Goal: Task Accomplishment & Management: Manage account settings

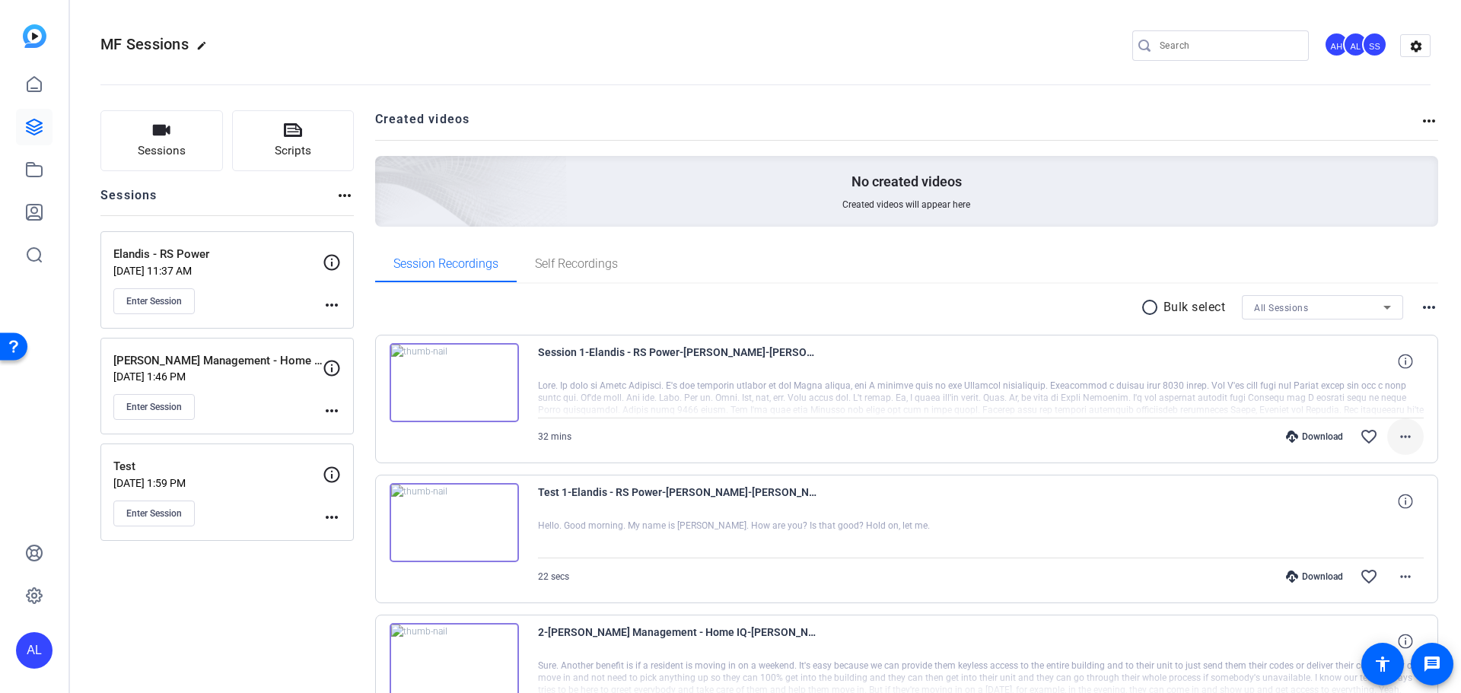
click at [1397, 438] on mat-icon "more_horiz" at bounding box center [1406, 437] width 18 height 18
click at [1381, 508] on span "Download MP4" at bounding box center [1358, 507] width 91 height 18
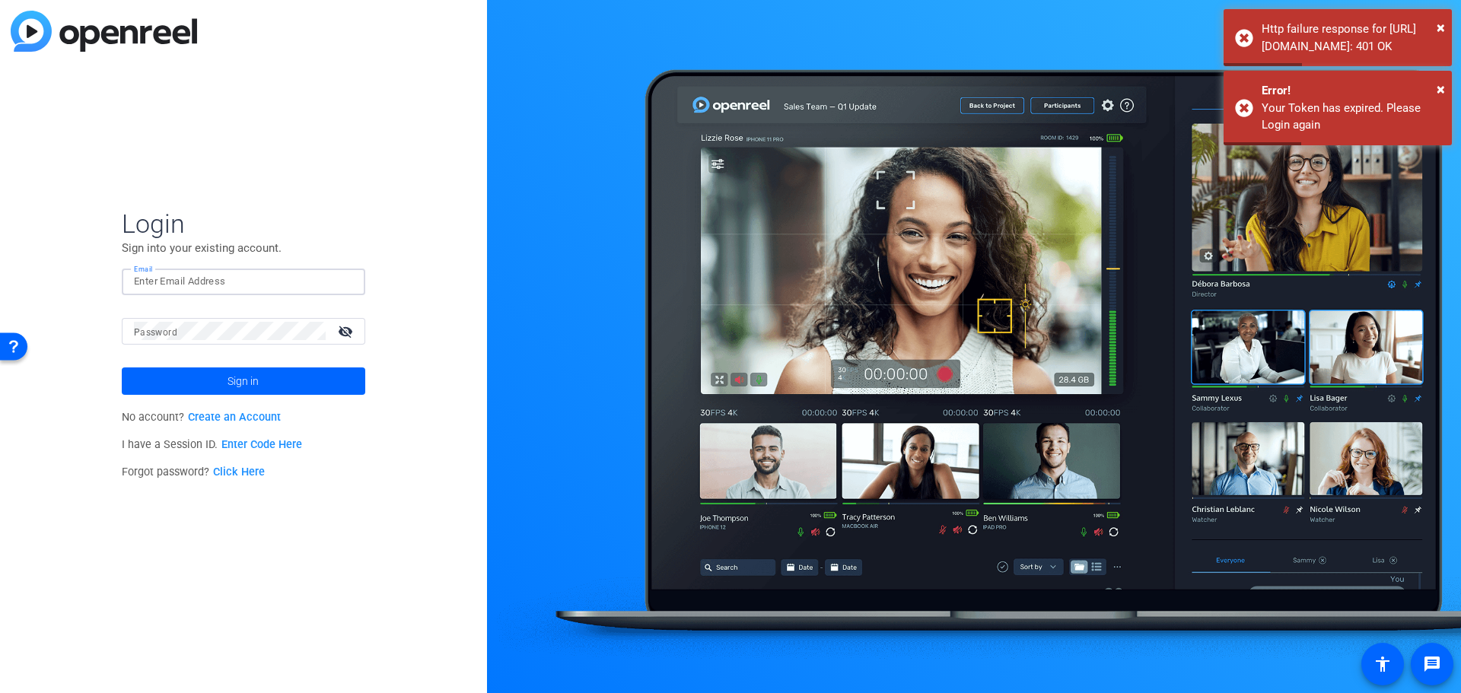
click at [180, 280] on input "Email" at bounding box center [243, 281] width 219 height 18
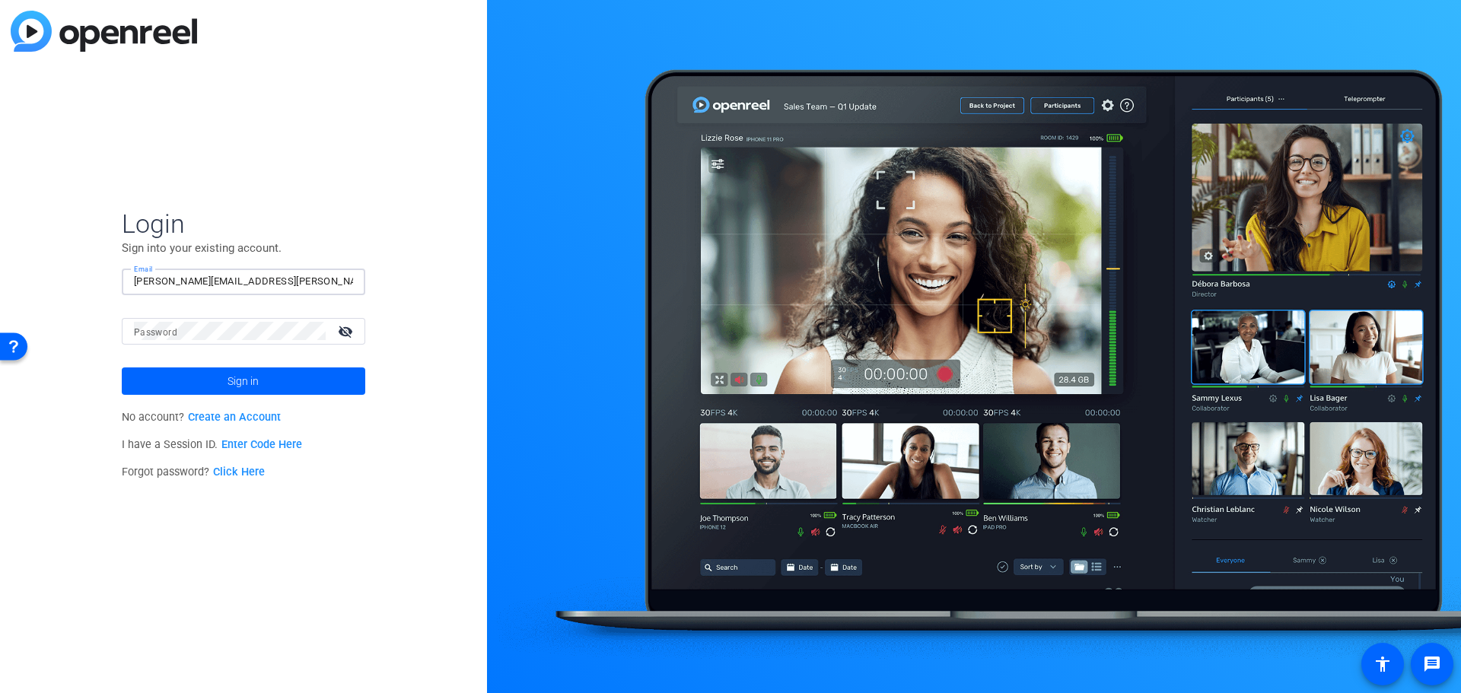
type input "[PERSON_NAME][EMAIL_ADDRESS][PERSON_NAME][DOMAIN_NAME]"
click at [122, 368] on button "Sign in" at bounding box center [244, 381] width 244 height 27
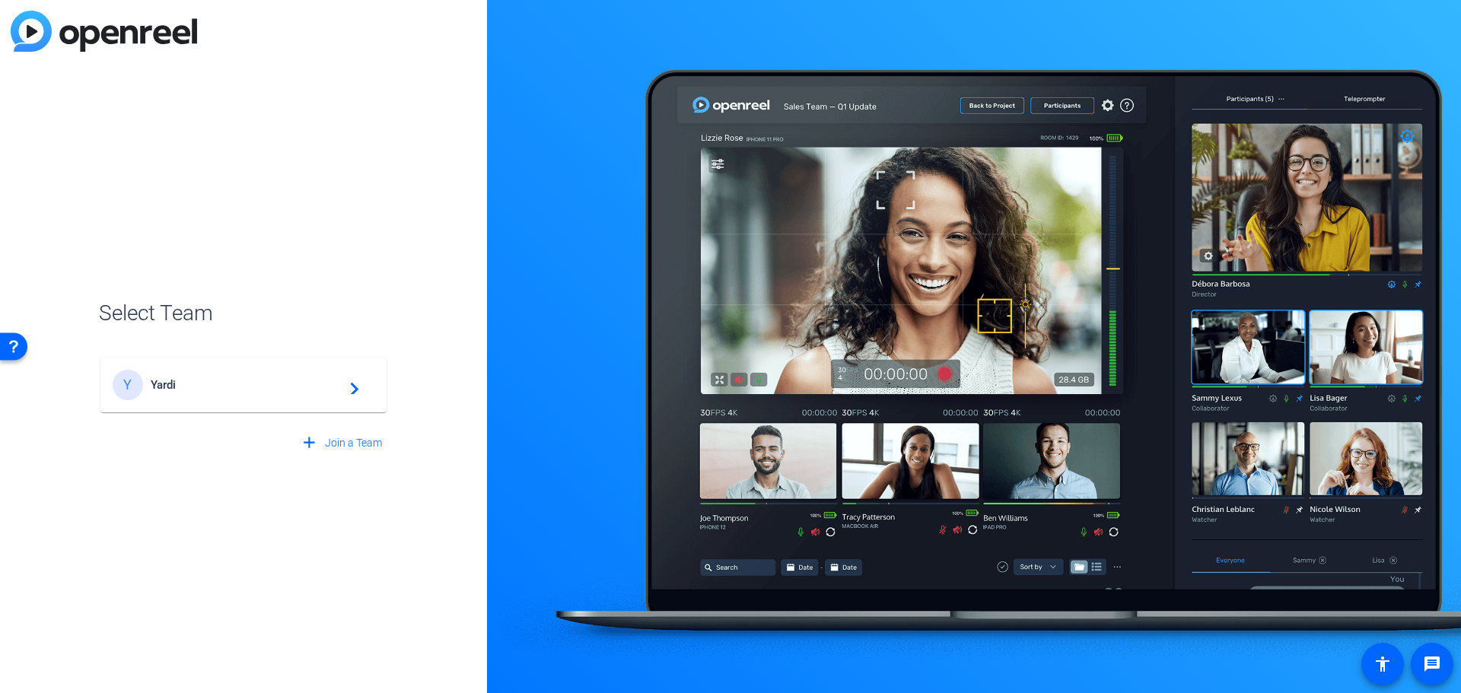
click at [175, 390] on span "Yardi" at bounding box center [246, 385] width 190 height 14
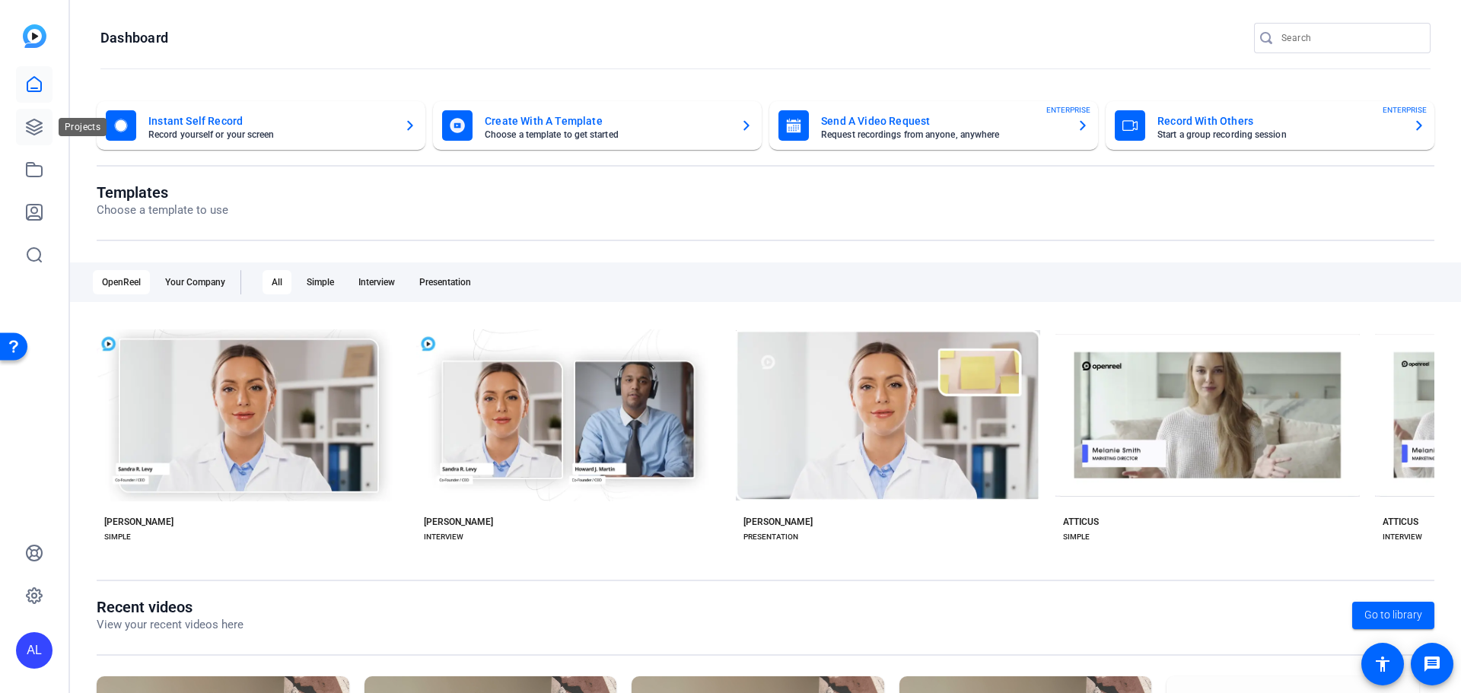
click at [30, 136] on link at bounding box center [34, 127] width 37 height 37
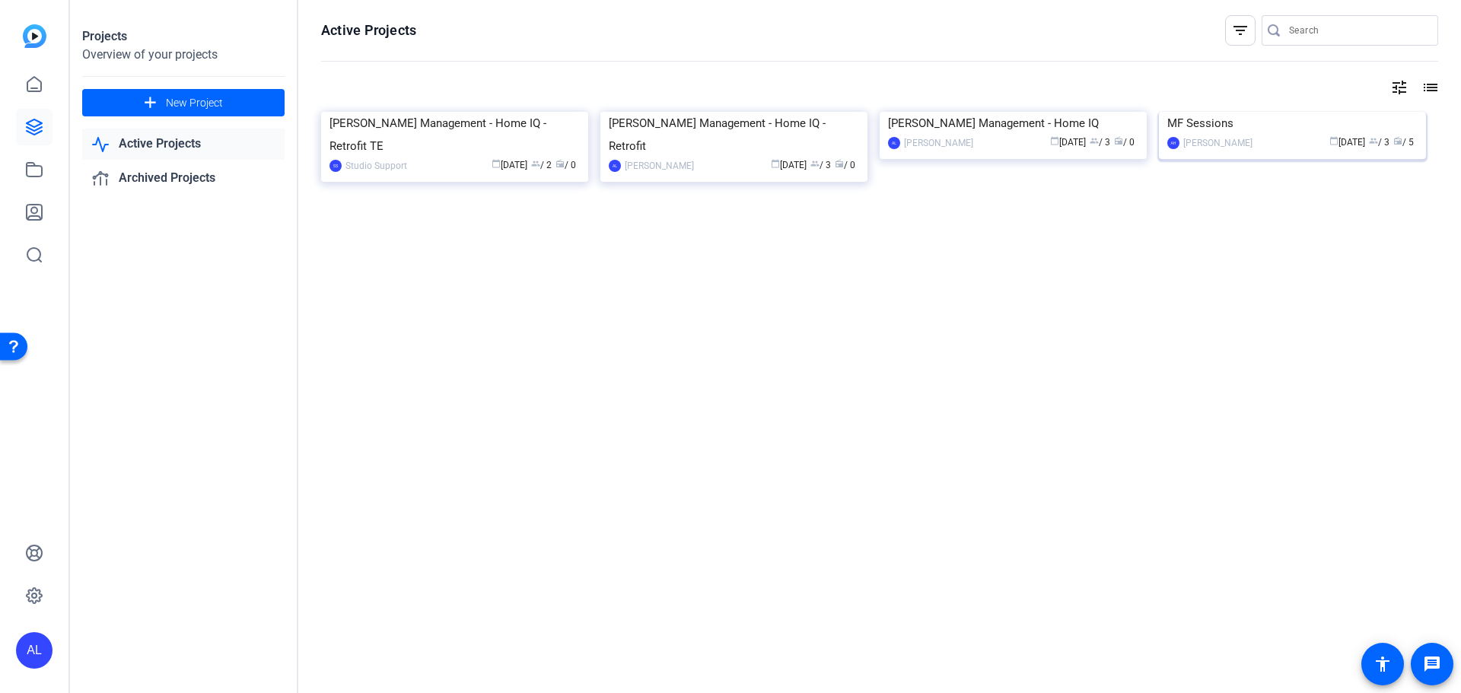
click at [1226, 112] on img at bounding box center [1292, 112] width 267 height 0
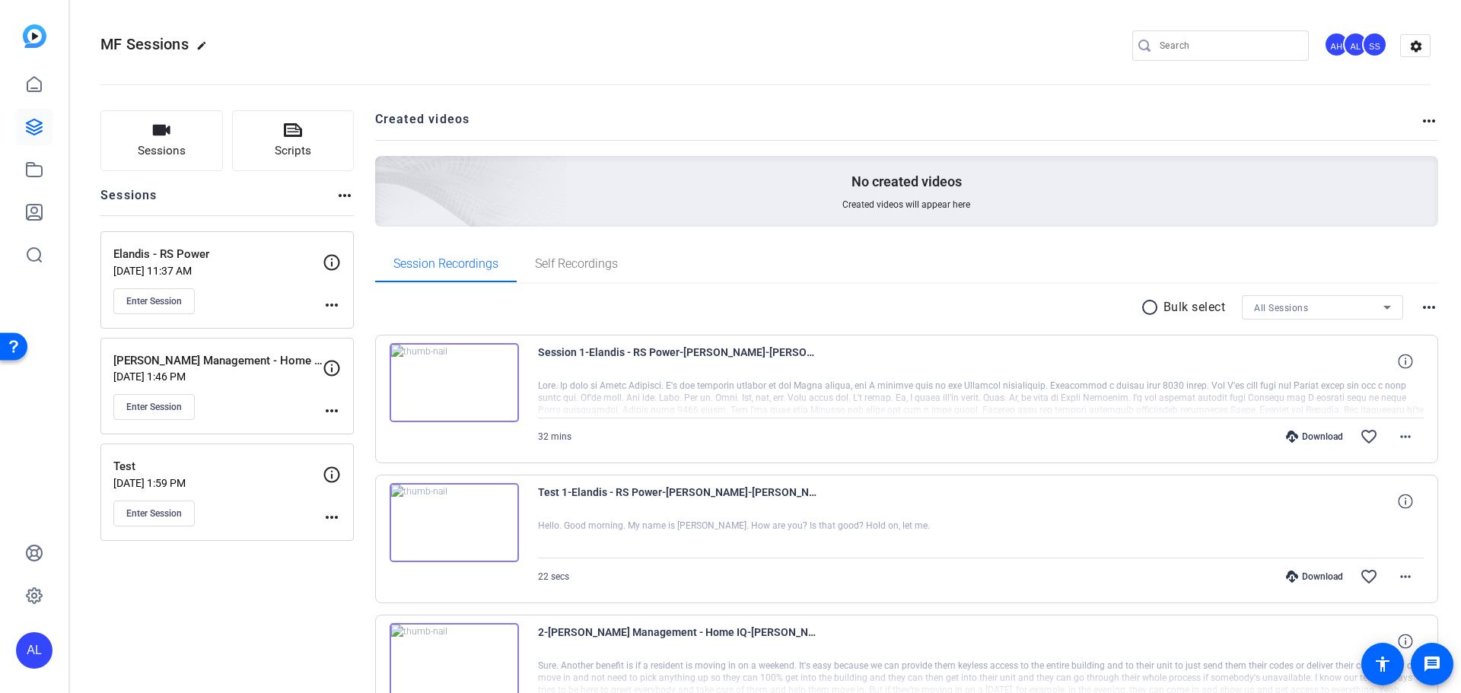
click at [1317, 435] on div "Download" at bounding box center [1315, 437] width 72 height 12
click at [1397, 441] on mat-icon "more_horiz" at bounding box center [1406, 437] width 18 height 18
click at [1359, 581] on span "Download Transcript" at bounding box center [1358, 583] width 91 height 18
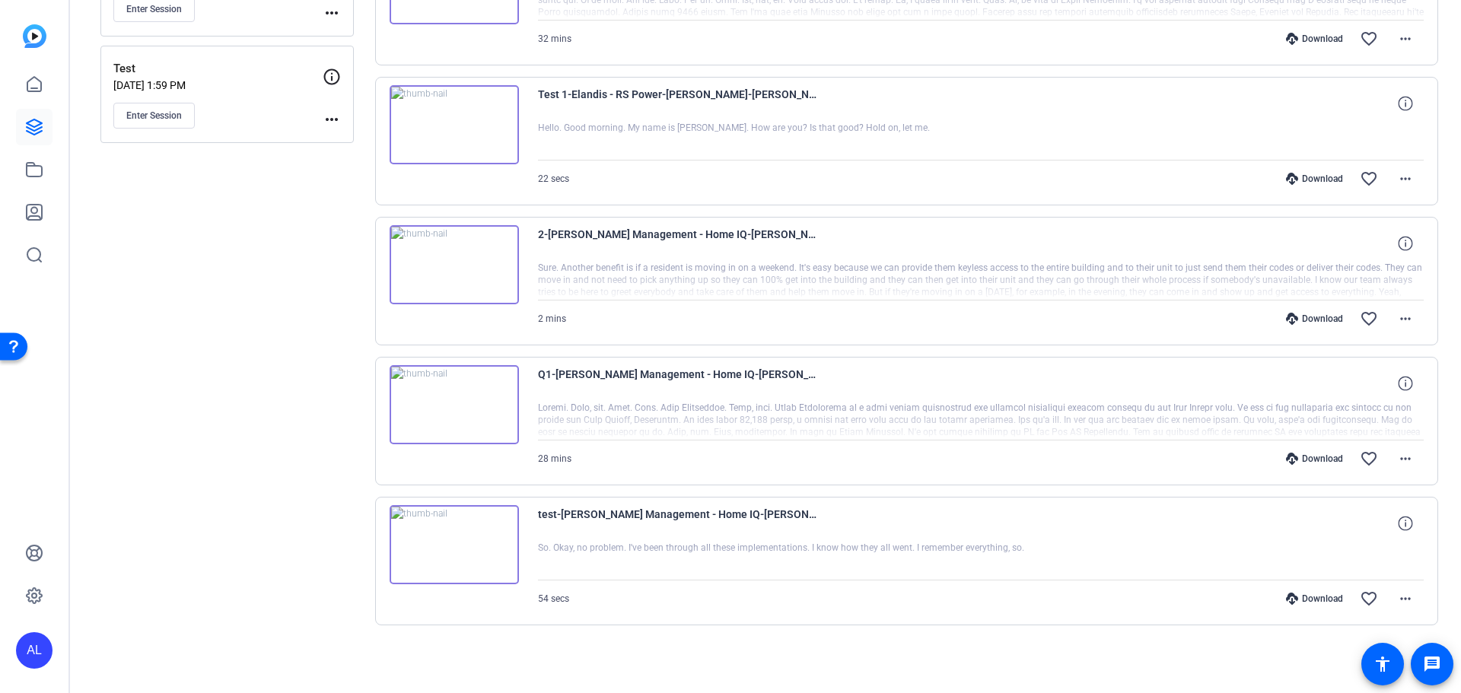
scroll to position [94, 0]
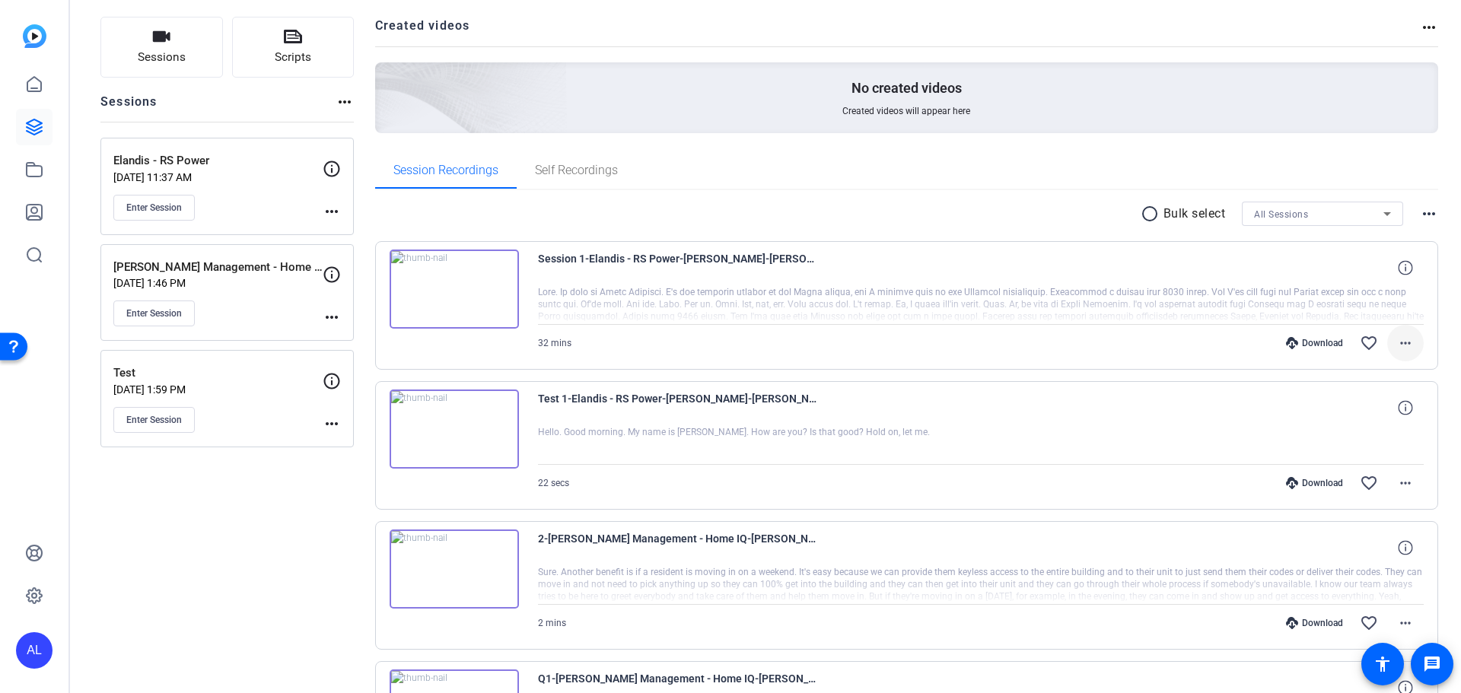
click at [1397, 345] on mat-icon "more_horiz" at bounding box center [1406, 343] width 18 height 18
click at [23, 127] on div at bounding box center [730, 346] width 1461 height 693
click at [30, 122] on icon at bounding box center [34, 126] width 15 height 15
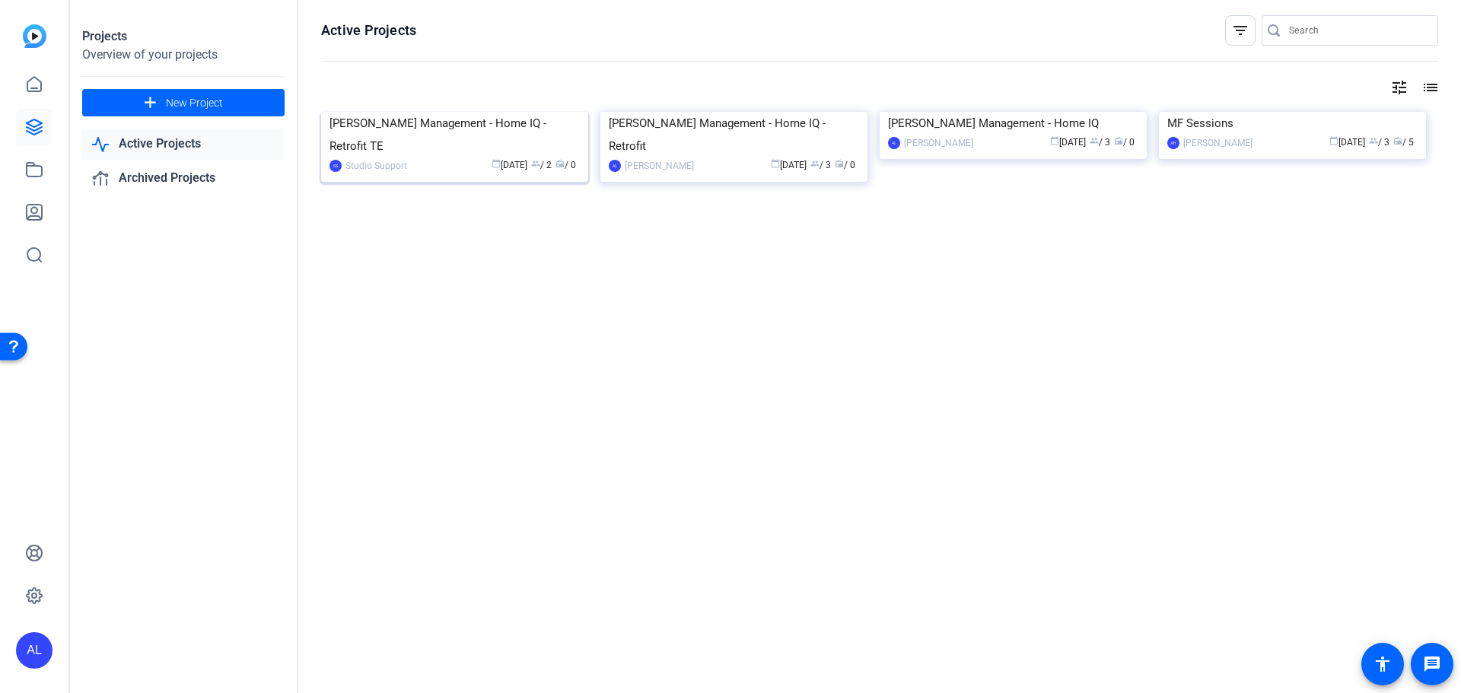
click at [495, 112] on img at bounding box center [454, 112] width 267 height 0
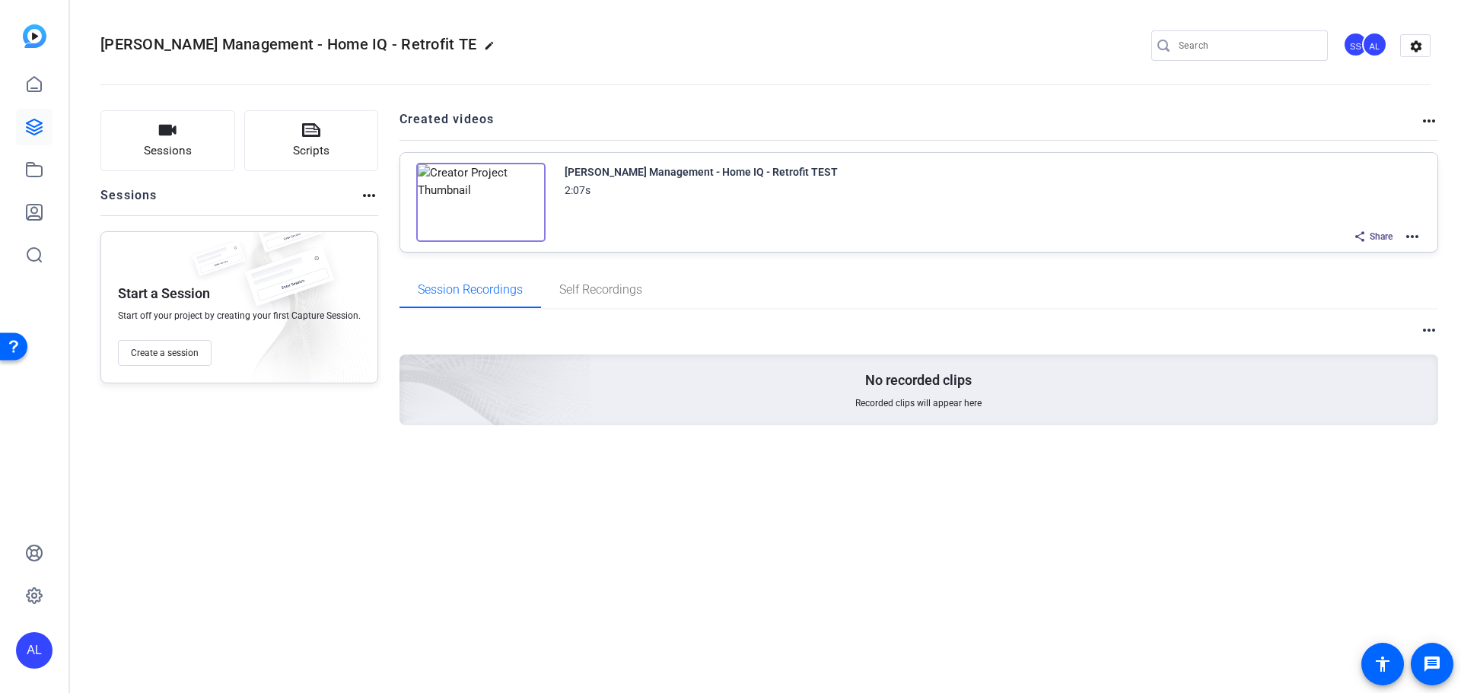
click at [1410, 232] on mat-icon "more_horiz" at bounding box center [1412, 237] width 18 height 18
click at [1327, 331] on span "Archive" at bounding box center [1357, 331] width 106 height 18
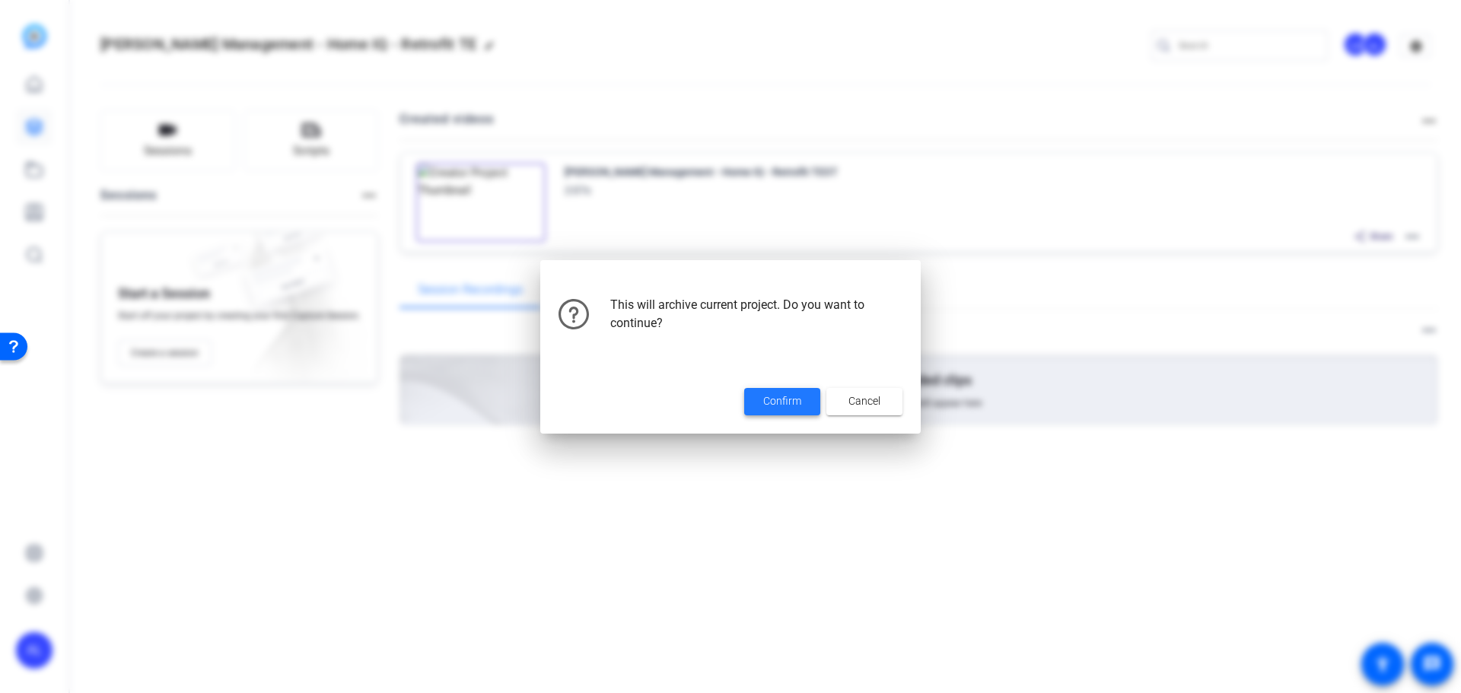
click at [785, 404] on span "Confirm" at bounding box center [782, 401] width 38 height 16
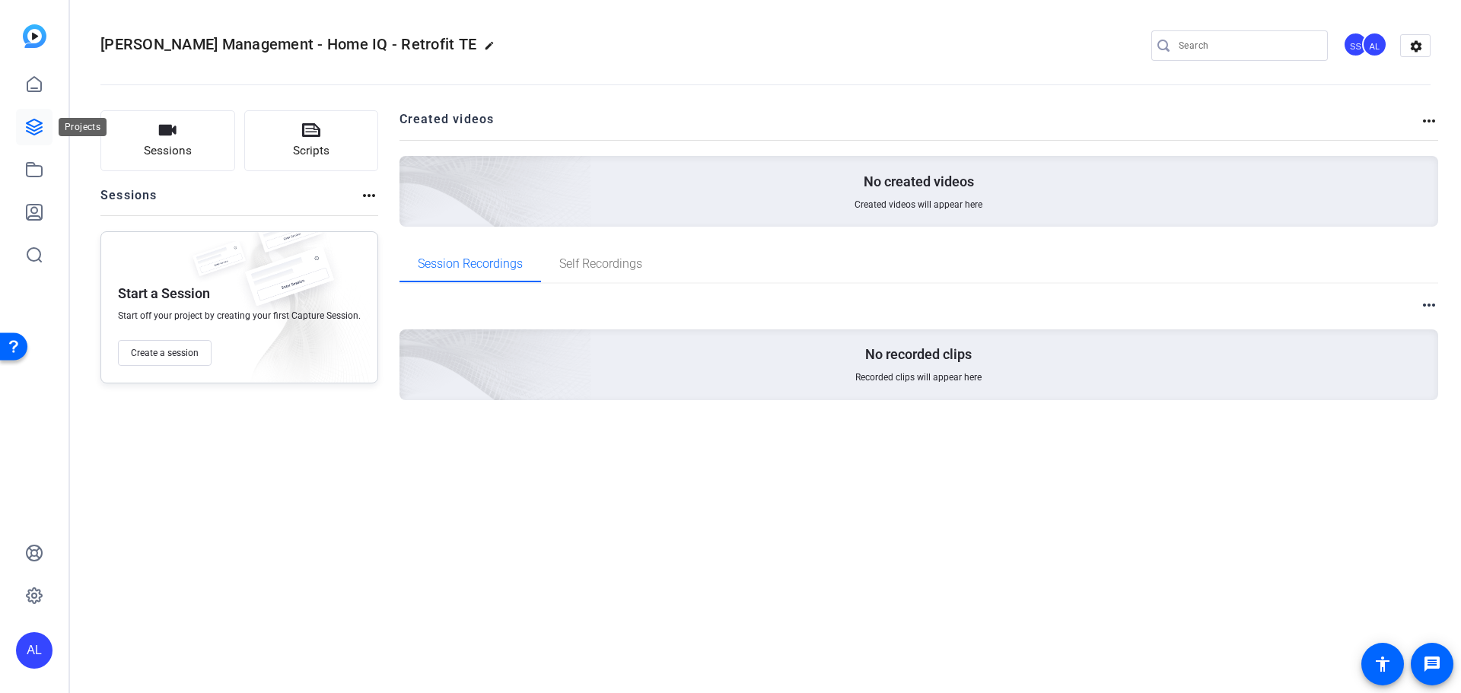
click at [21, 125] on link at bounding box center [34, 127] width 37 height 37
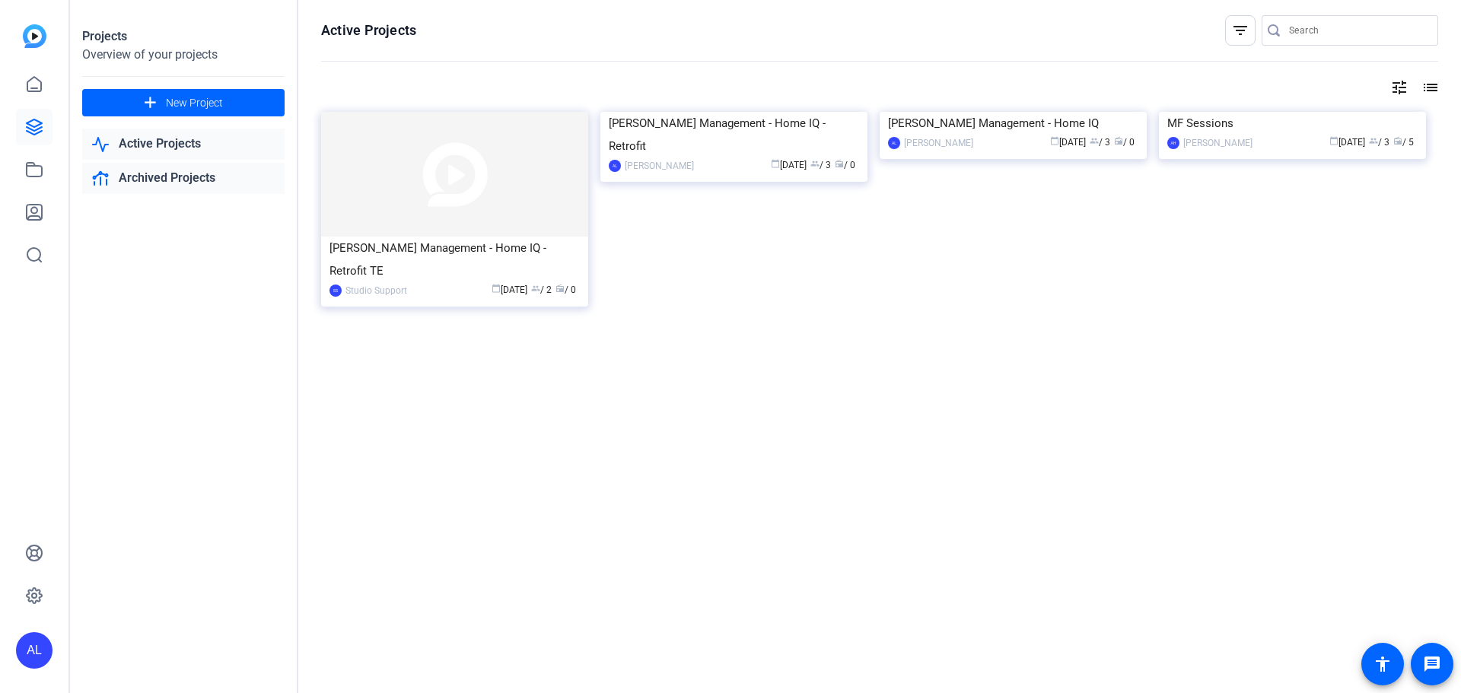
click at [194, 179] on link "Archived Projects" at bounding box center [183, 178] width 202 height 31
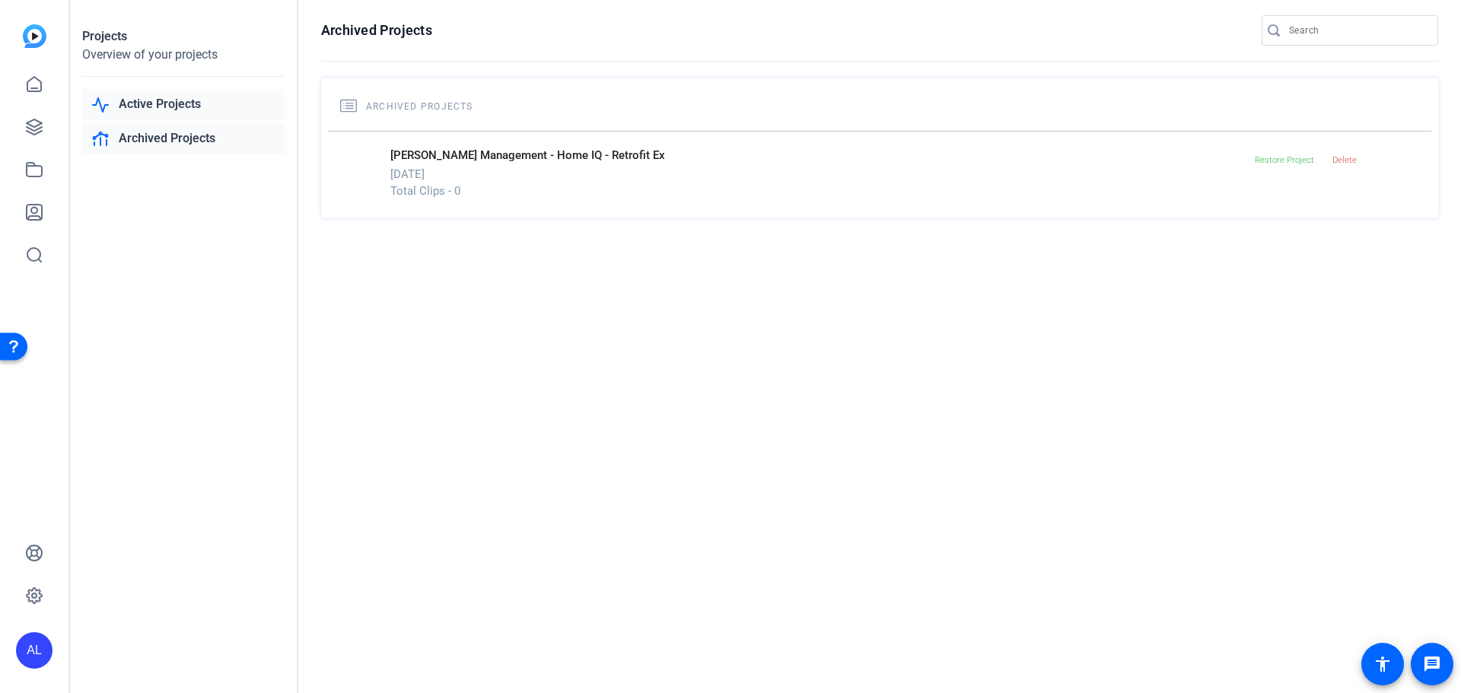
click at [190, 100] on link "Active Projects" at bounding box center [183, 104] width 202 height 31
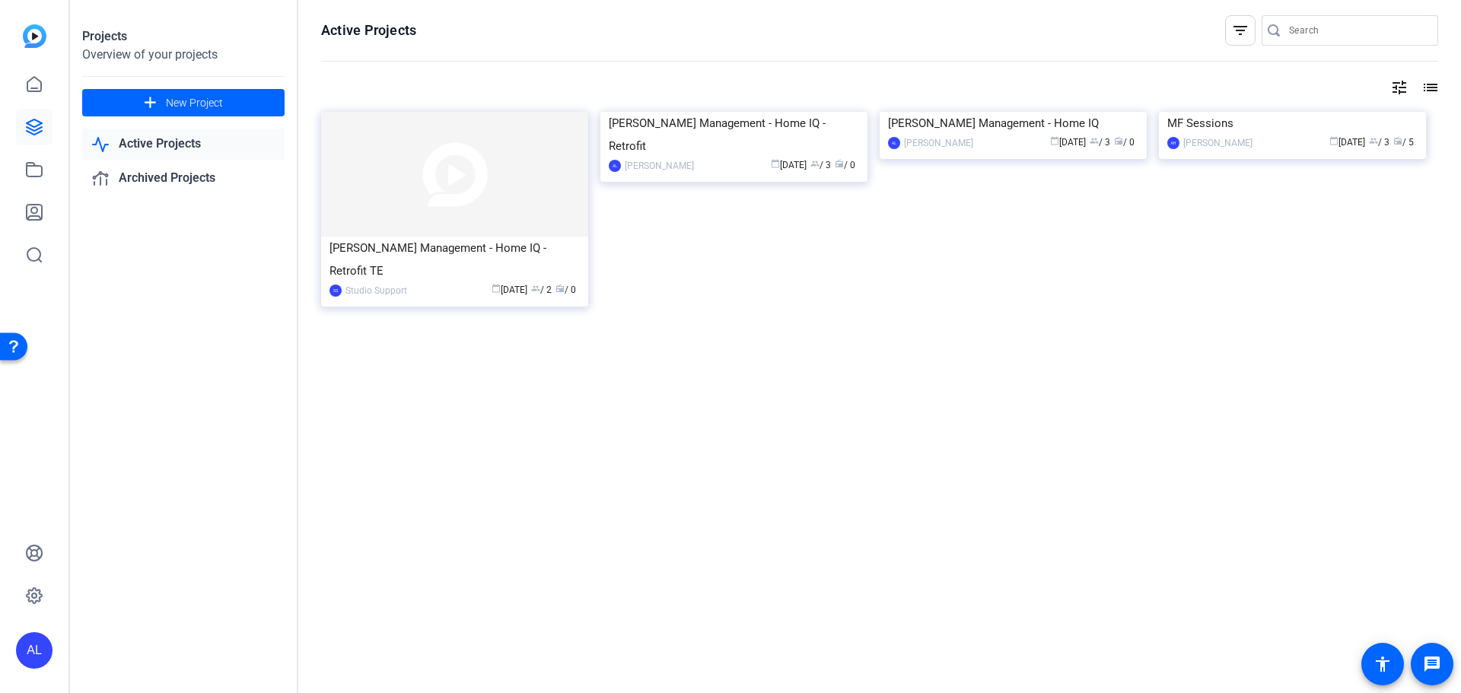
click at [186, 135] on link "Active Projects" at bounding box center [183, 144] width 202 height 31
click at [190, 174] on link "Archived Projects" at bounding box center [183, 178] width 202 height 31
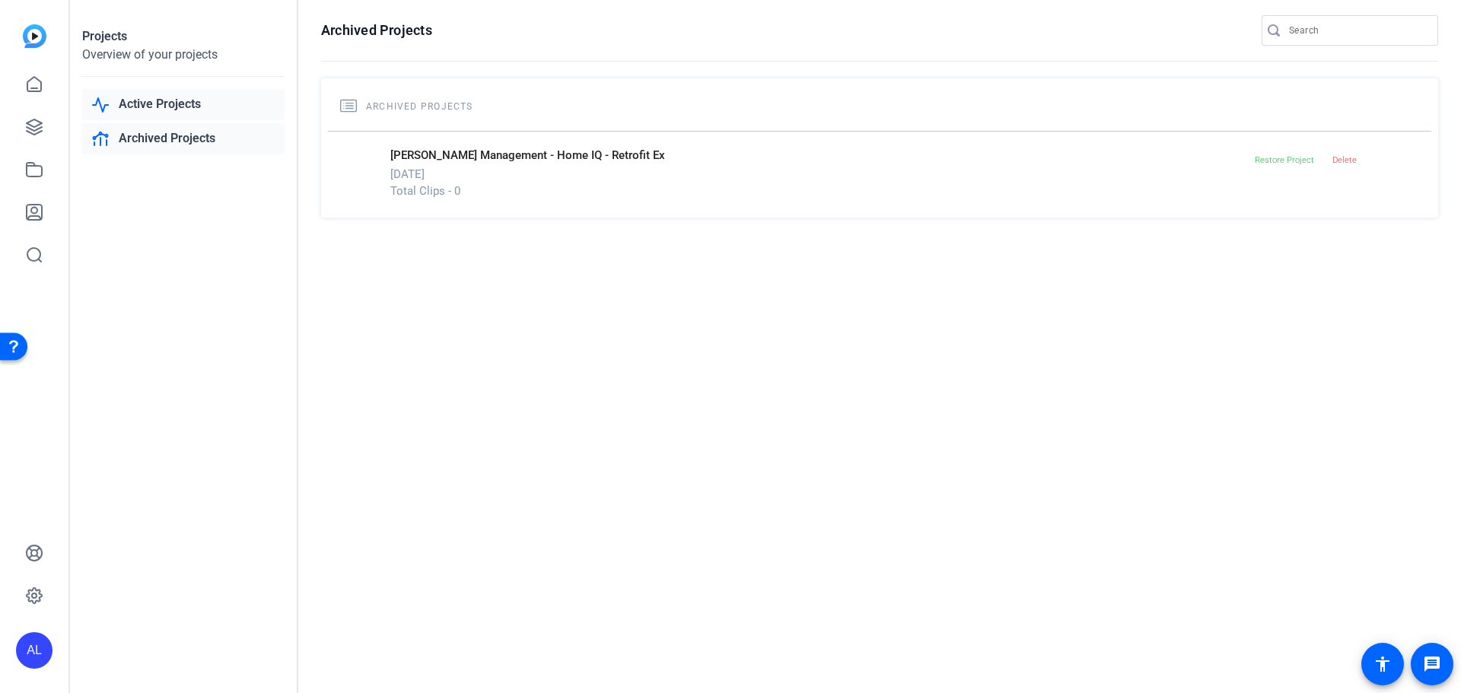
click at [189, 100] on link "Active Projects" at bounding box center [183, 104] width 202 height 31
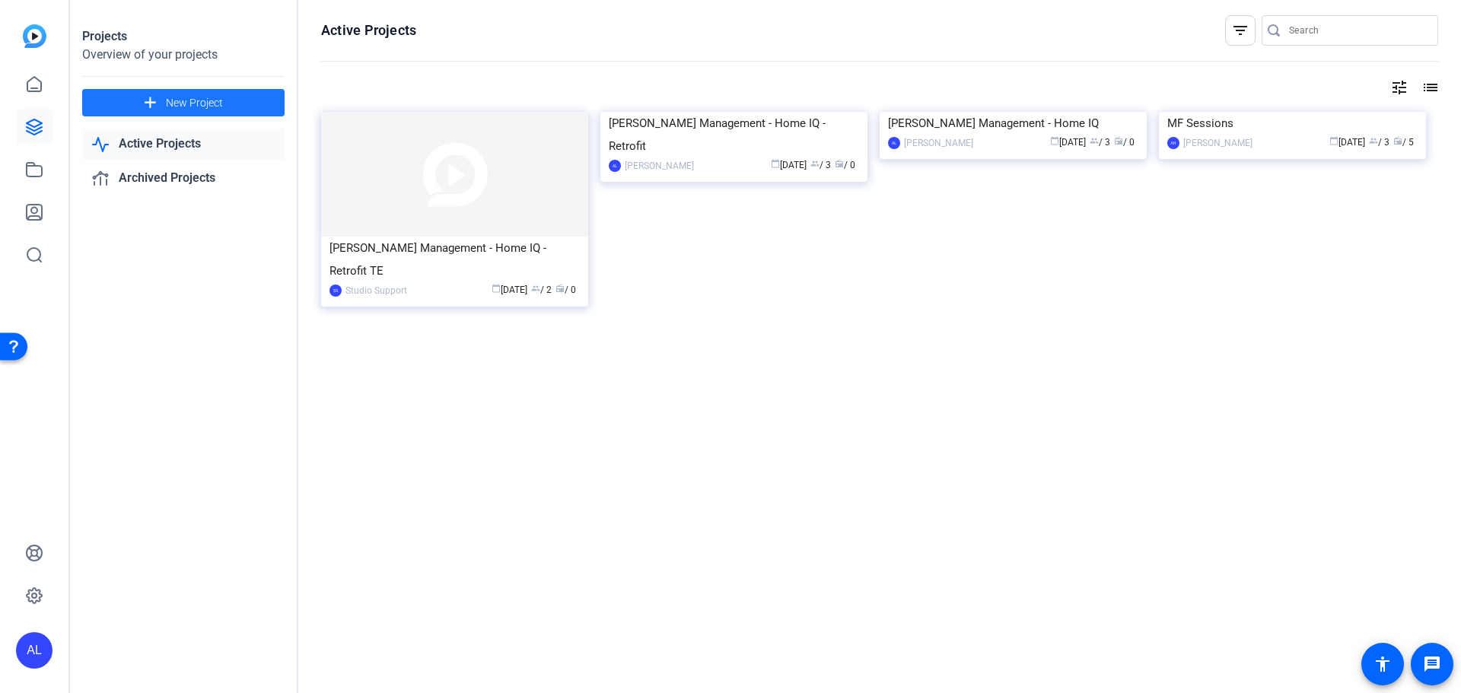
click at [189, 100] on span "New Project" at bounding box center [194, 103] width 57 height 16
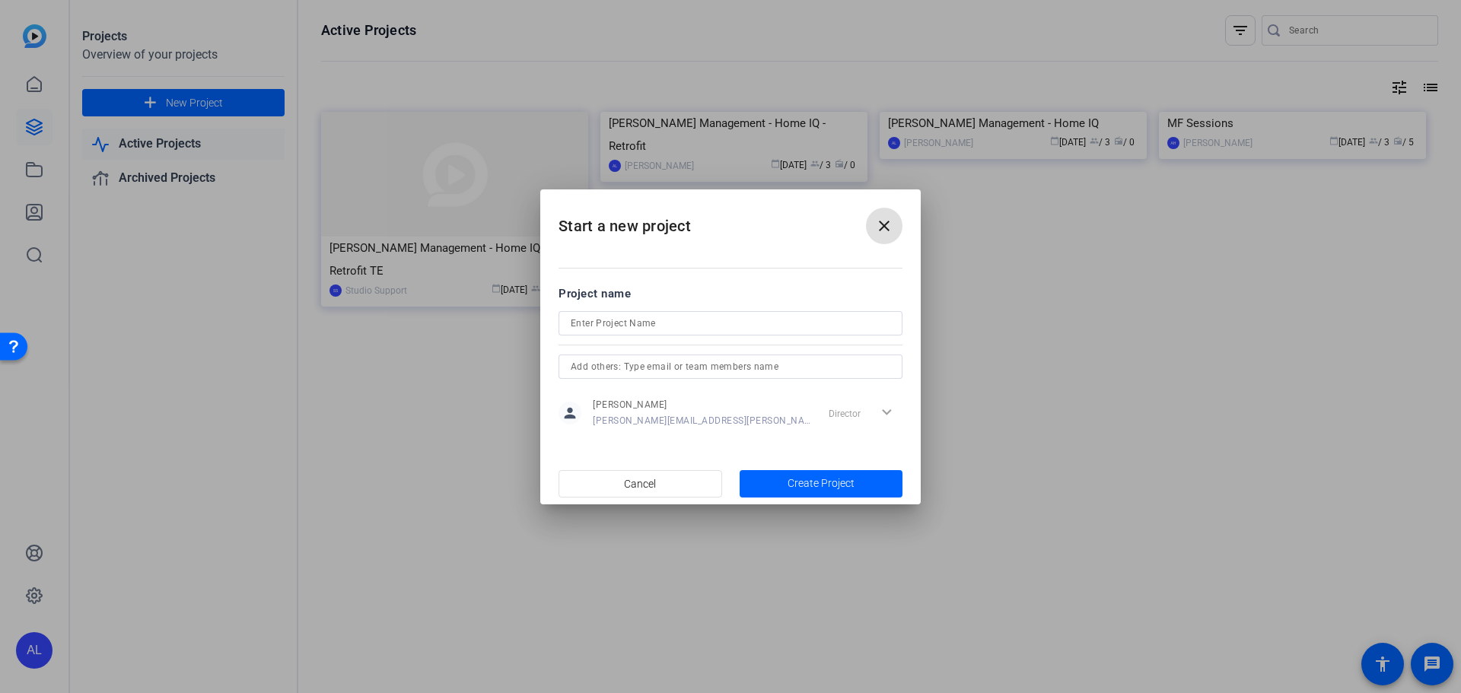
click at [753, 319] on input at bounding box center [731, 323] width 320 height 18
type input "Elandis - RS Power"
click at [787, 480] on span "button" at bounding box center [822, 484] width 164 height 37
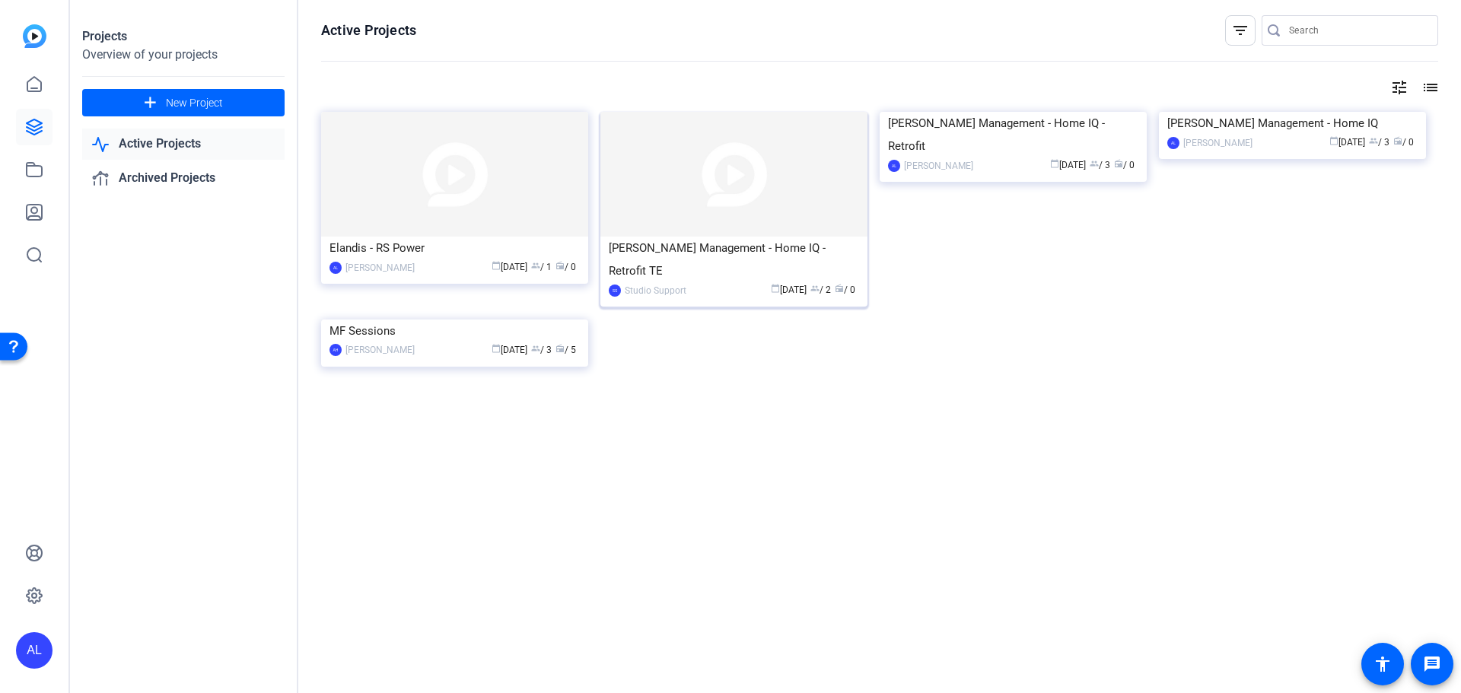
click at [774, 183] on img at bounding box center [733, 174] width 267 height 125
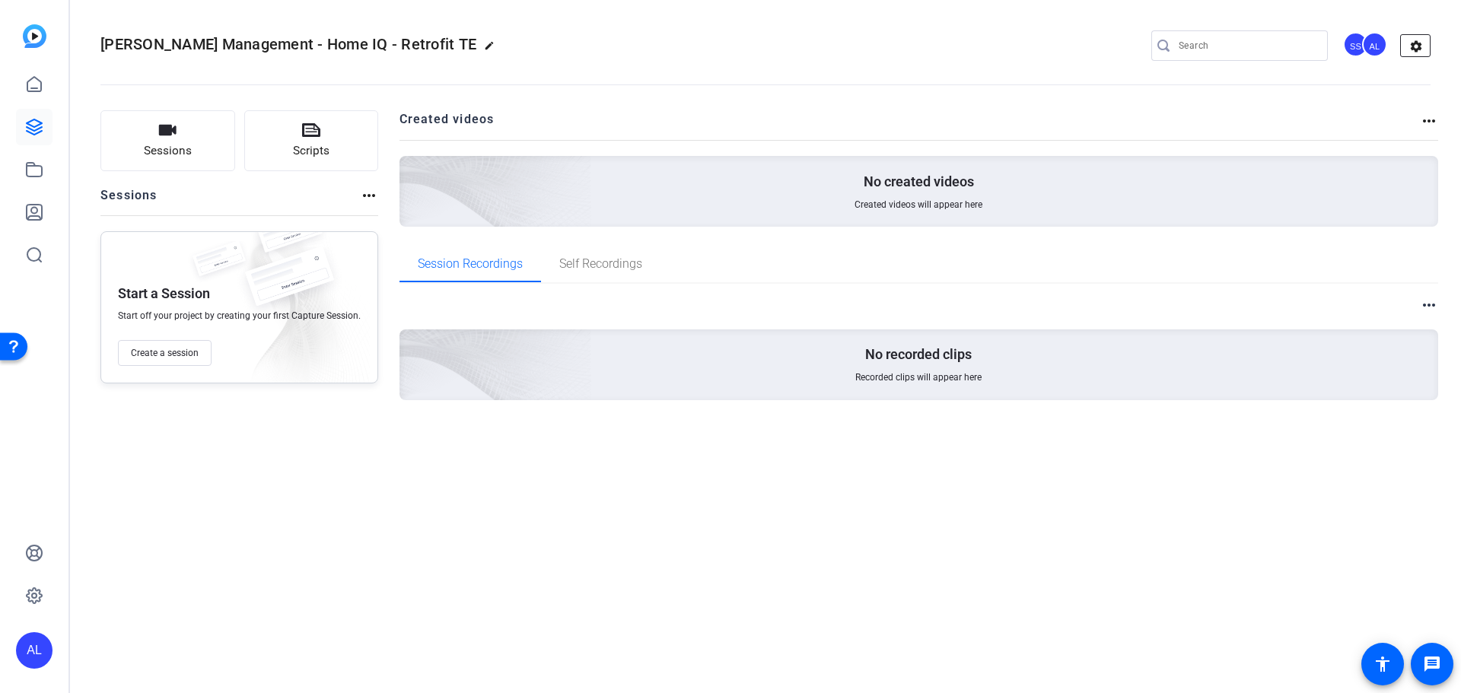
click at [1423, 44] on mat-icon "settings" at bounding box center [1416, 46] width 30 height 23
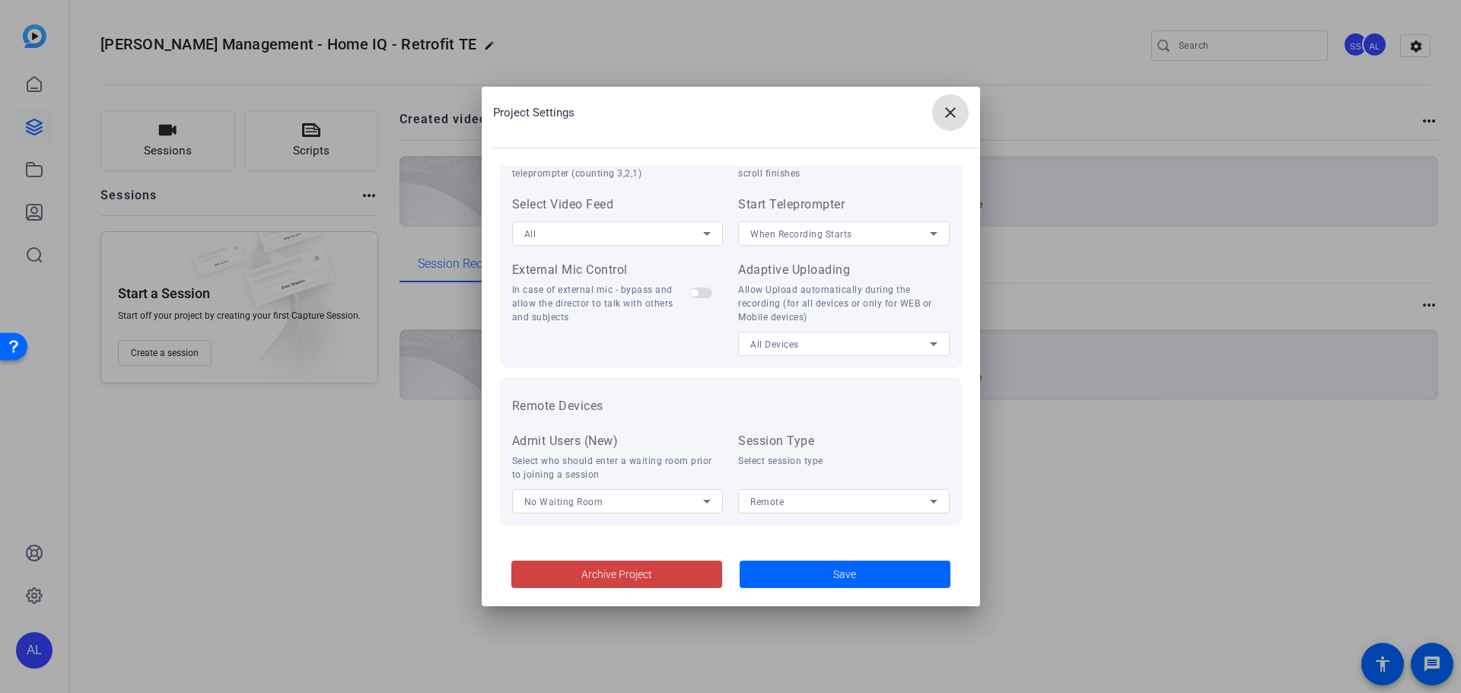
scroll to position [314, 0]
click at [536, 582] on span at bounding box center [616, 574] width 211 height 37
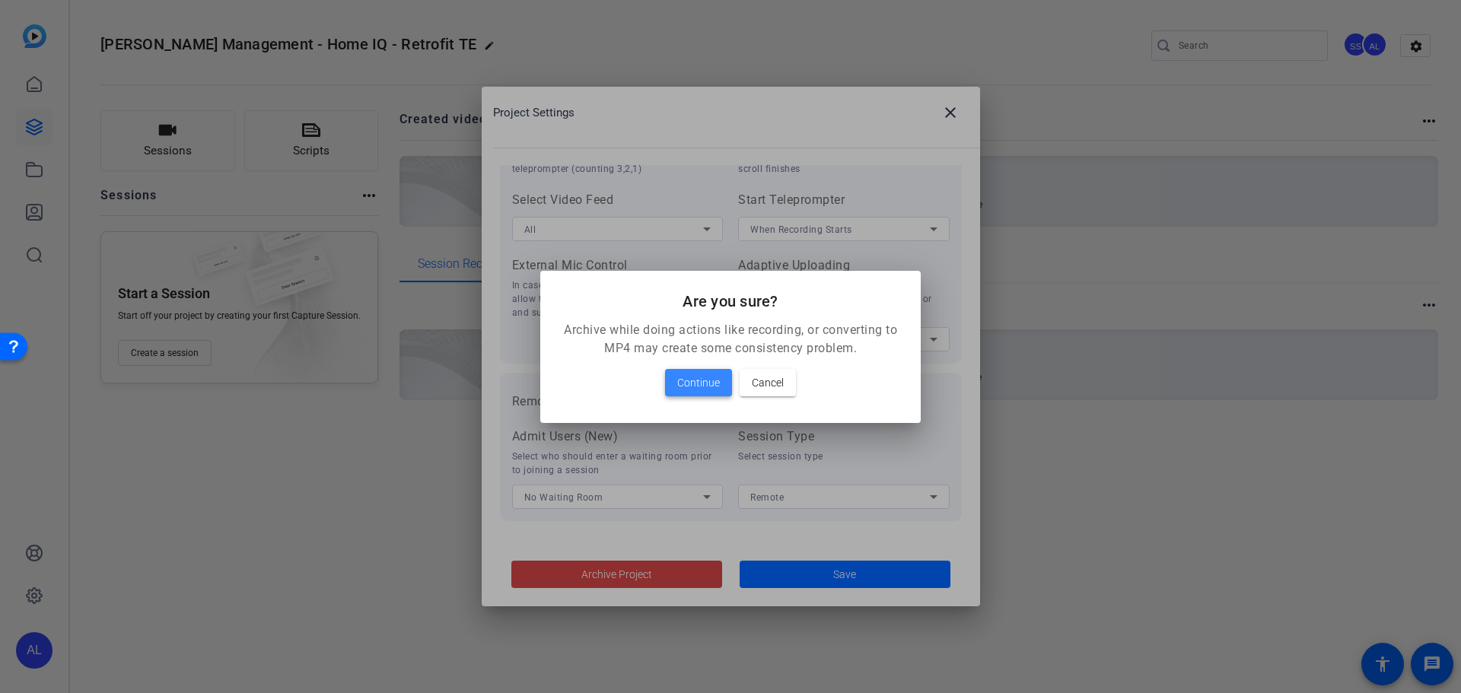
click at [674, 393] on span at bounding box center [698, 383] width 67 height 37
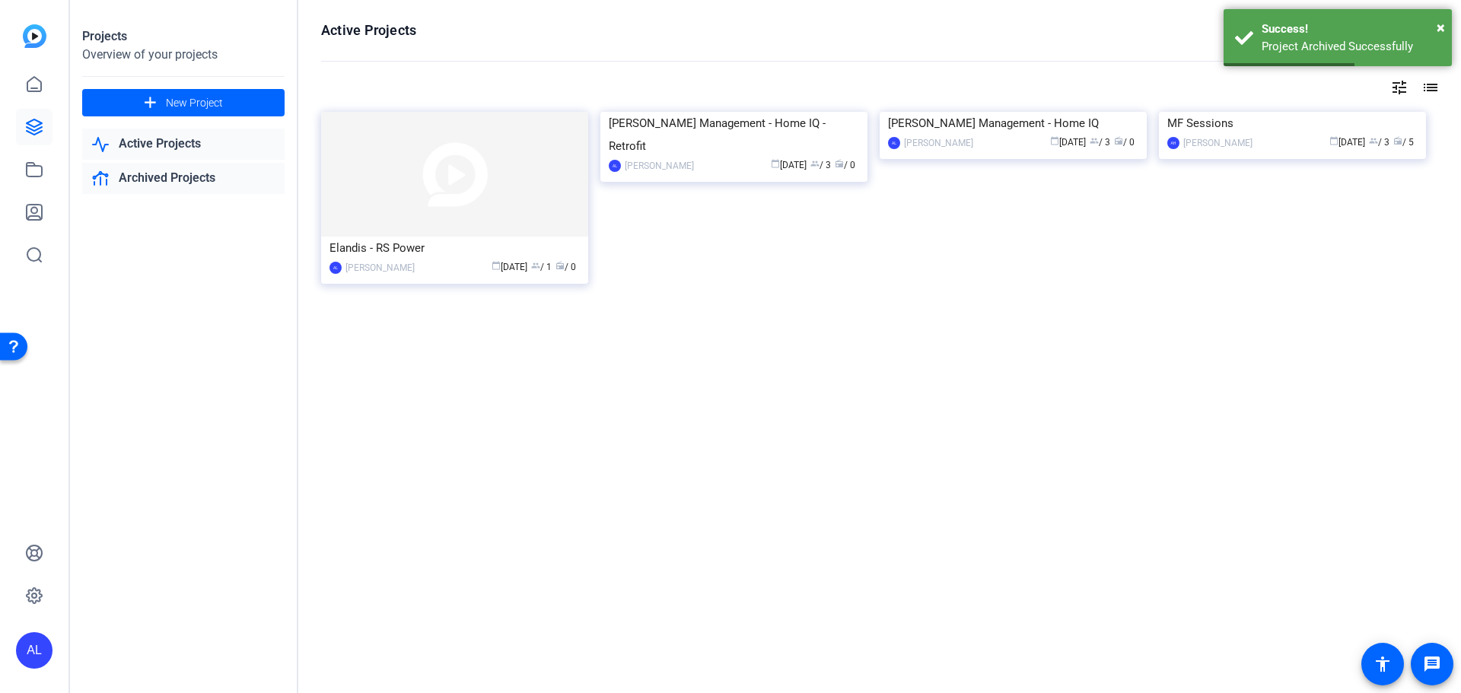
click at [160, 172] on link "Archived Projects" at bounding box center [183, 178] width 202 height 31
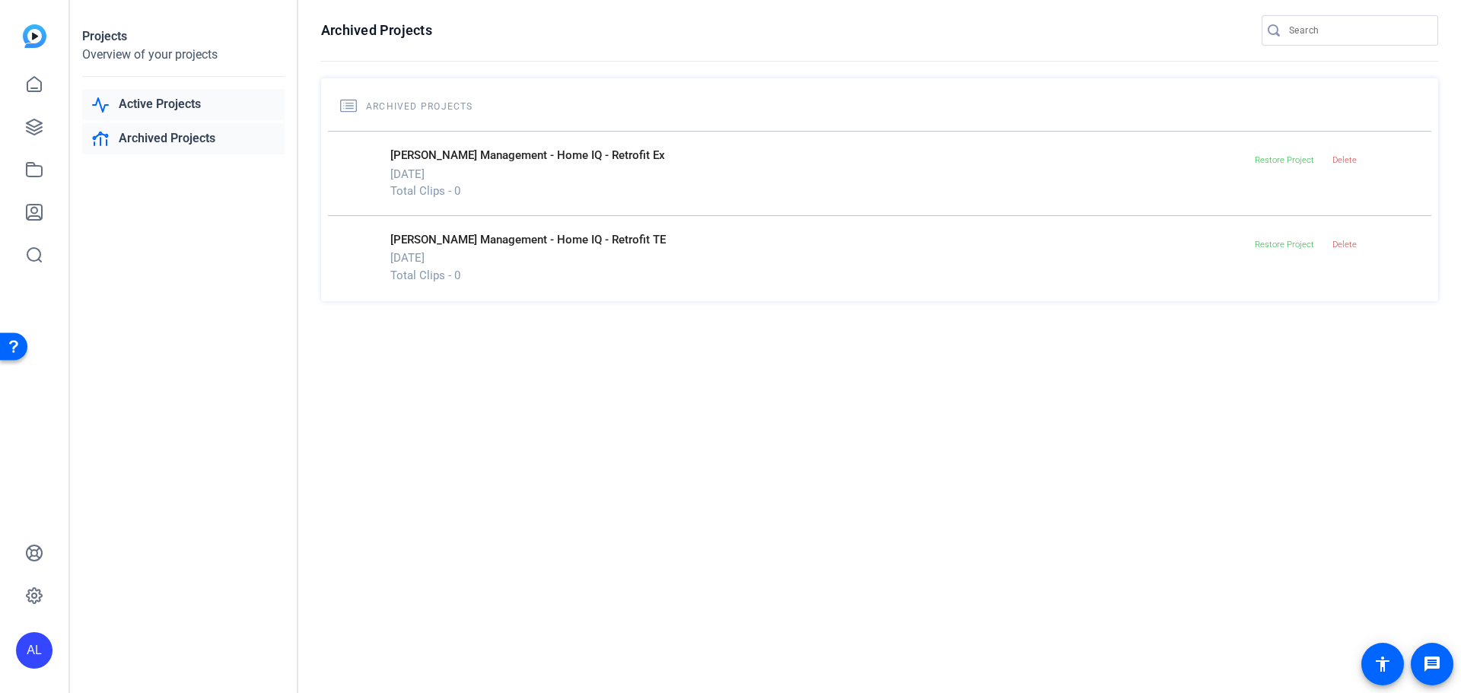
click at [174, 113] on link "Active Projects" at bounding box center [183, 104] width 202 height 31
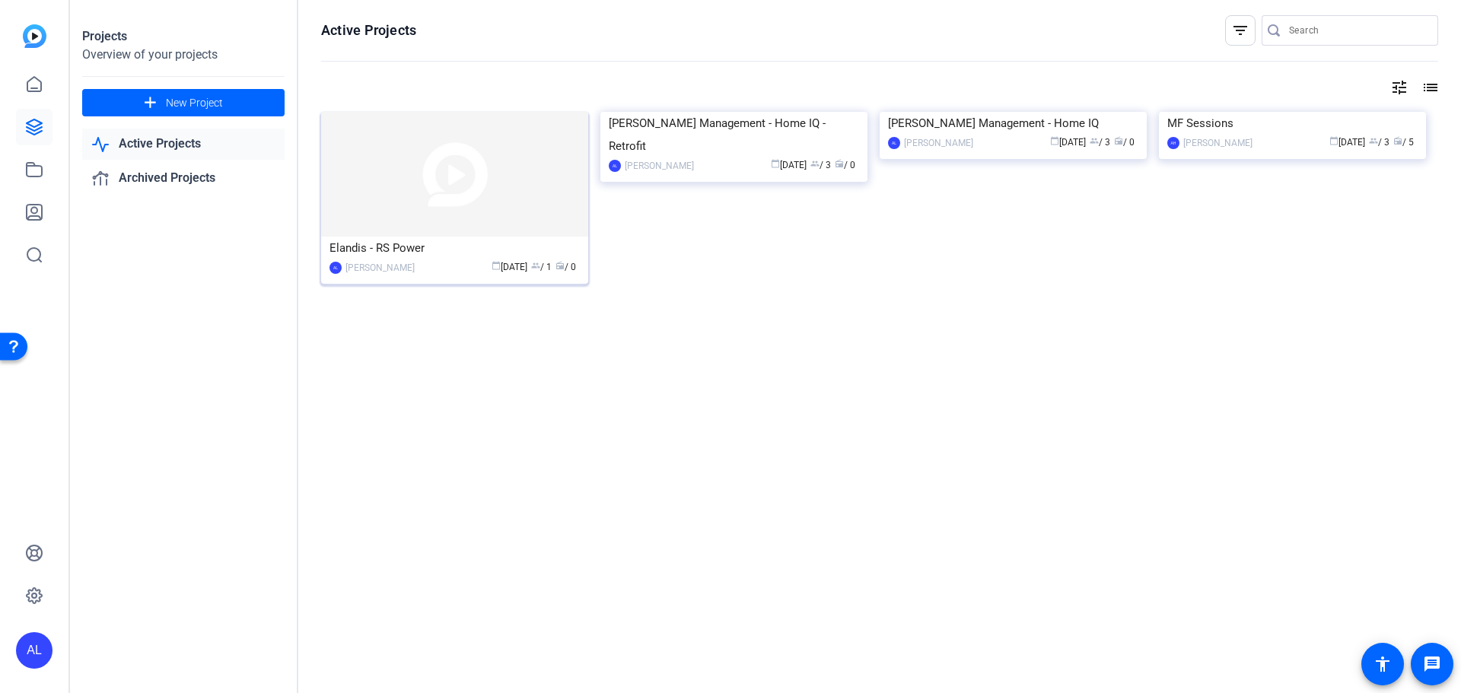
click at [462, 157] on img at bounding box center [454, 174] width 267 height 125
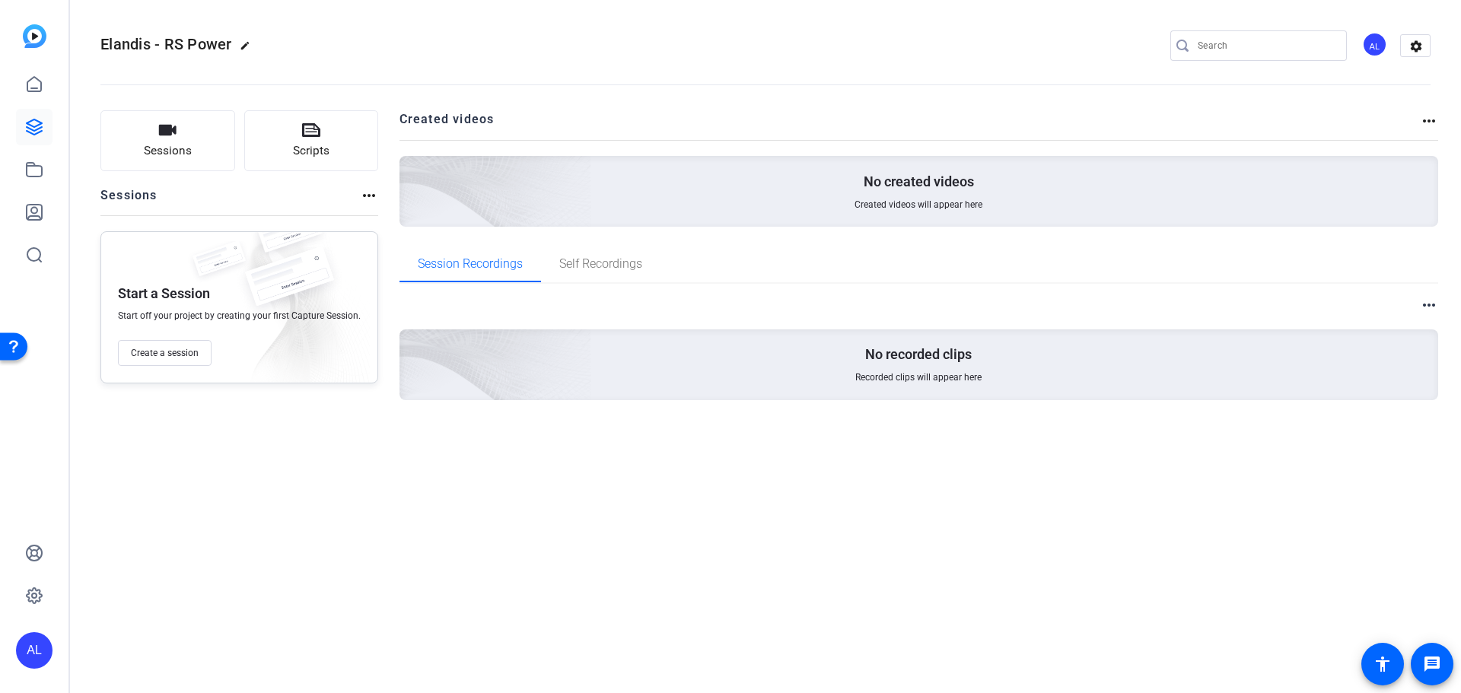
click at [1426, 116] on mat-icon "more_horiz" at bounding box center [1429, 121] width 18 height 18
click at [1375, 191] on div at bounding box center [730, 346] width 1461 height 693
click at [1424, 301] on mat-icon "more_horiz" at bounding box center [1429, 305] width 18 height 18
click at [1305, 283] on div at bounding box center [730, 346] width 1461 height 693
click at [979, 200] on span "Created videos will appear here" at bounding box center [919, 205] width 128 height 12
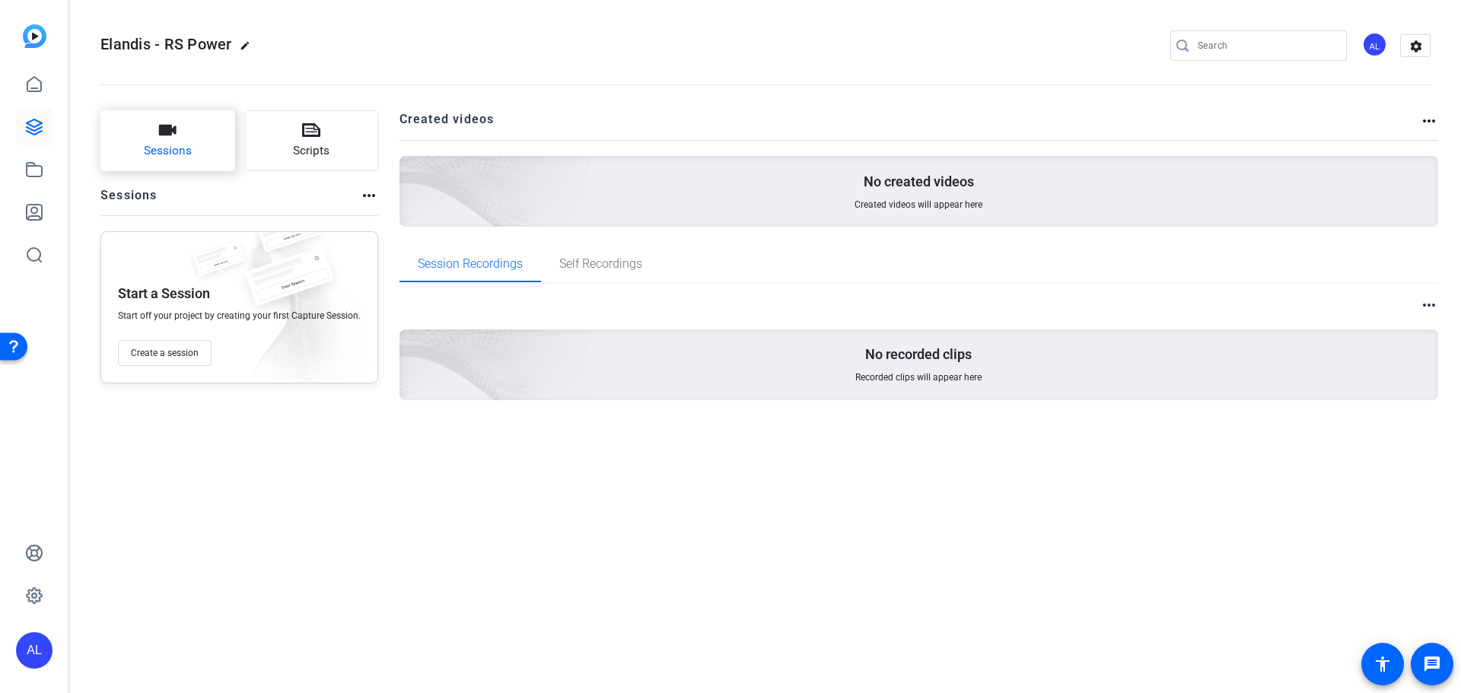
click at [184, 151] on span "Sessions" at bounding box center [168, 151] width 48 height 18
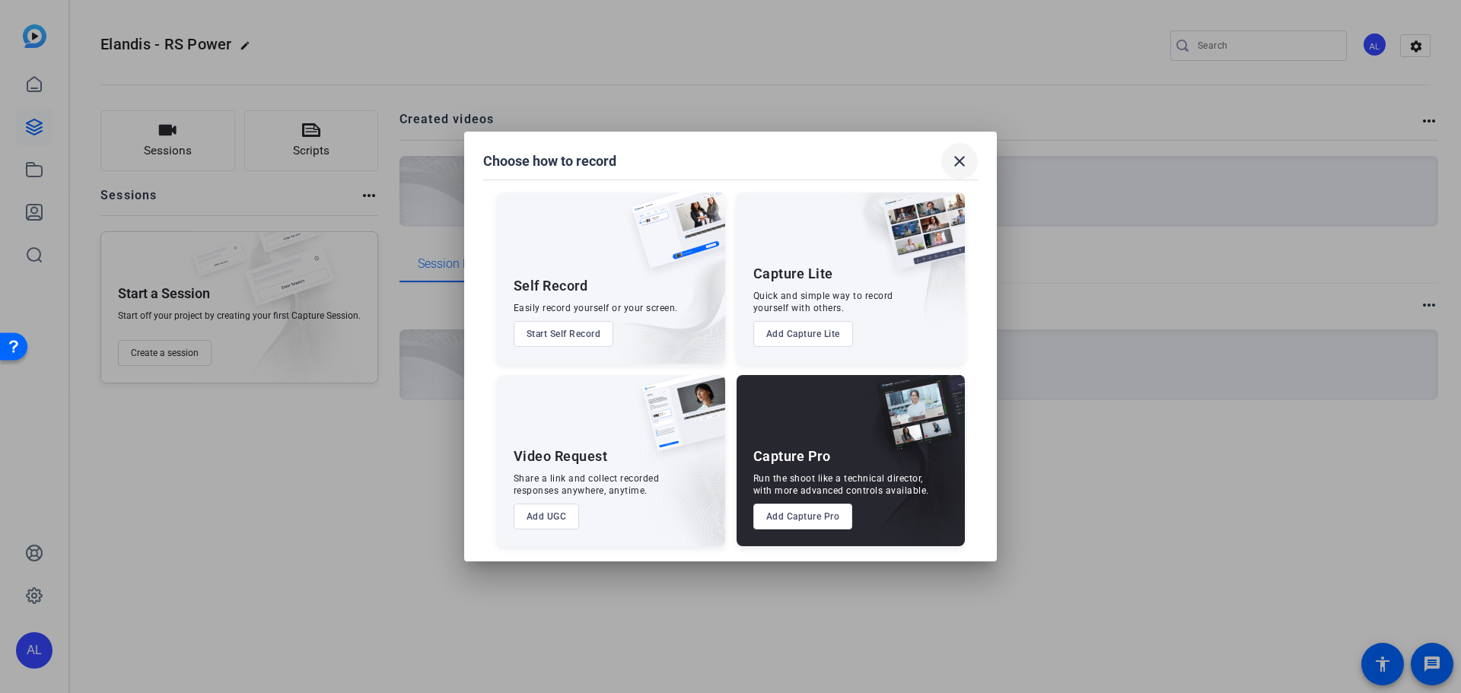
click at [969, 158] on span at bounding box center [959, 161] width 37 height 37
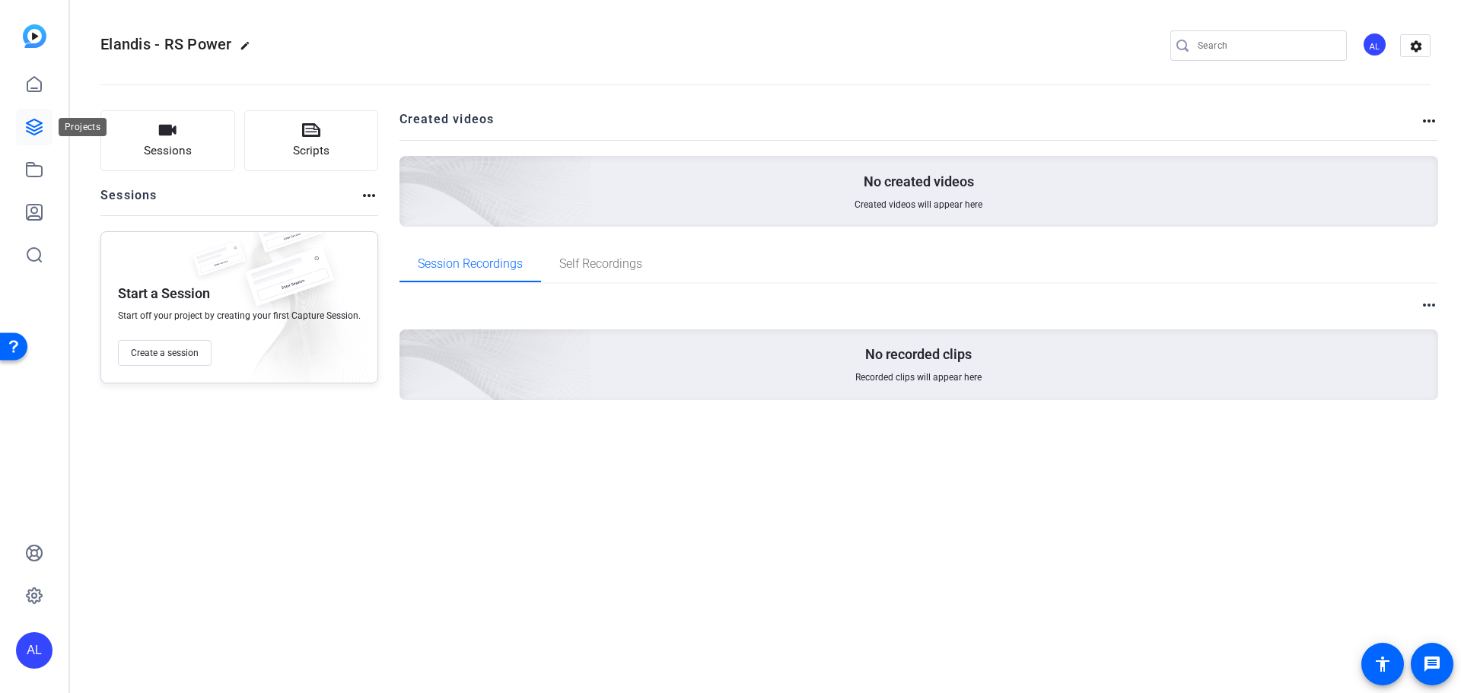
click at [46, 120] on link at bounding box center [34, 127] width 37 height 37
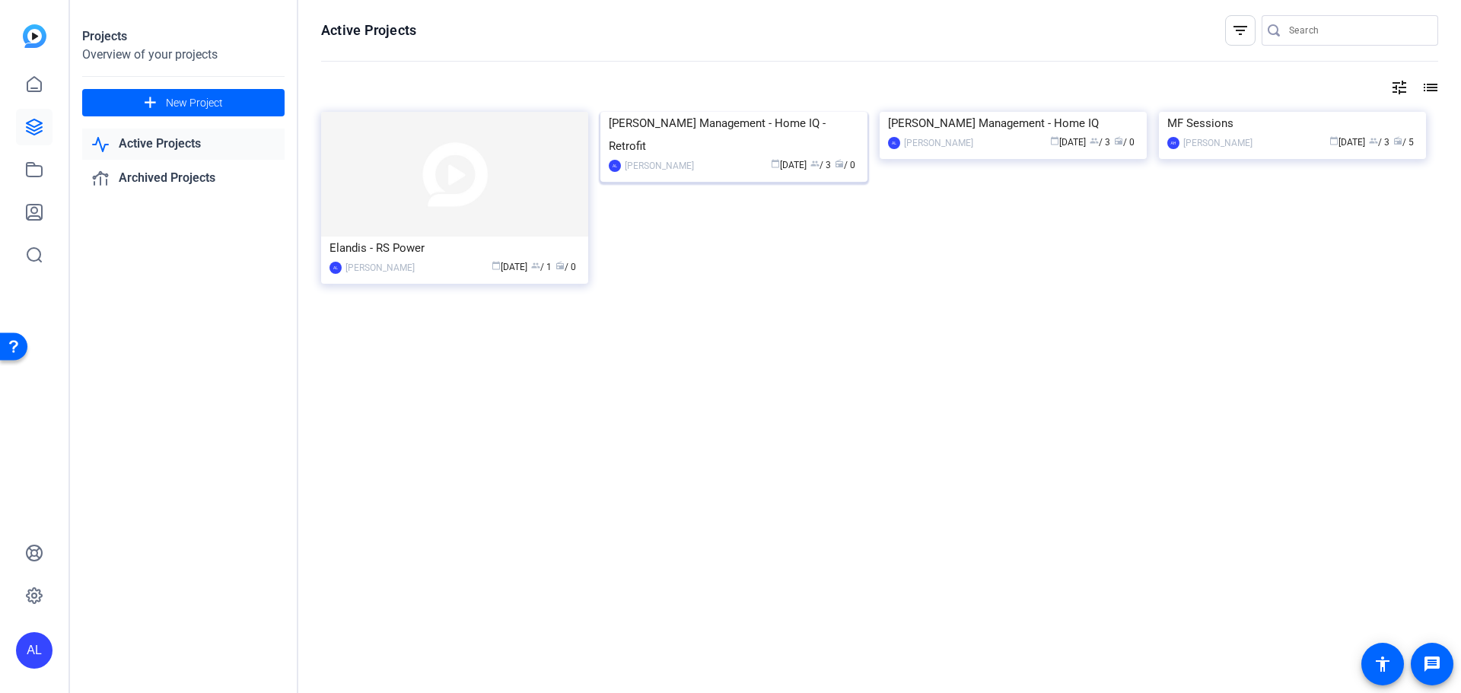
click at [760, 112] on img at bounding box center [733, 112] width 267 height 0
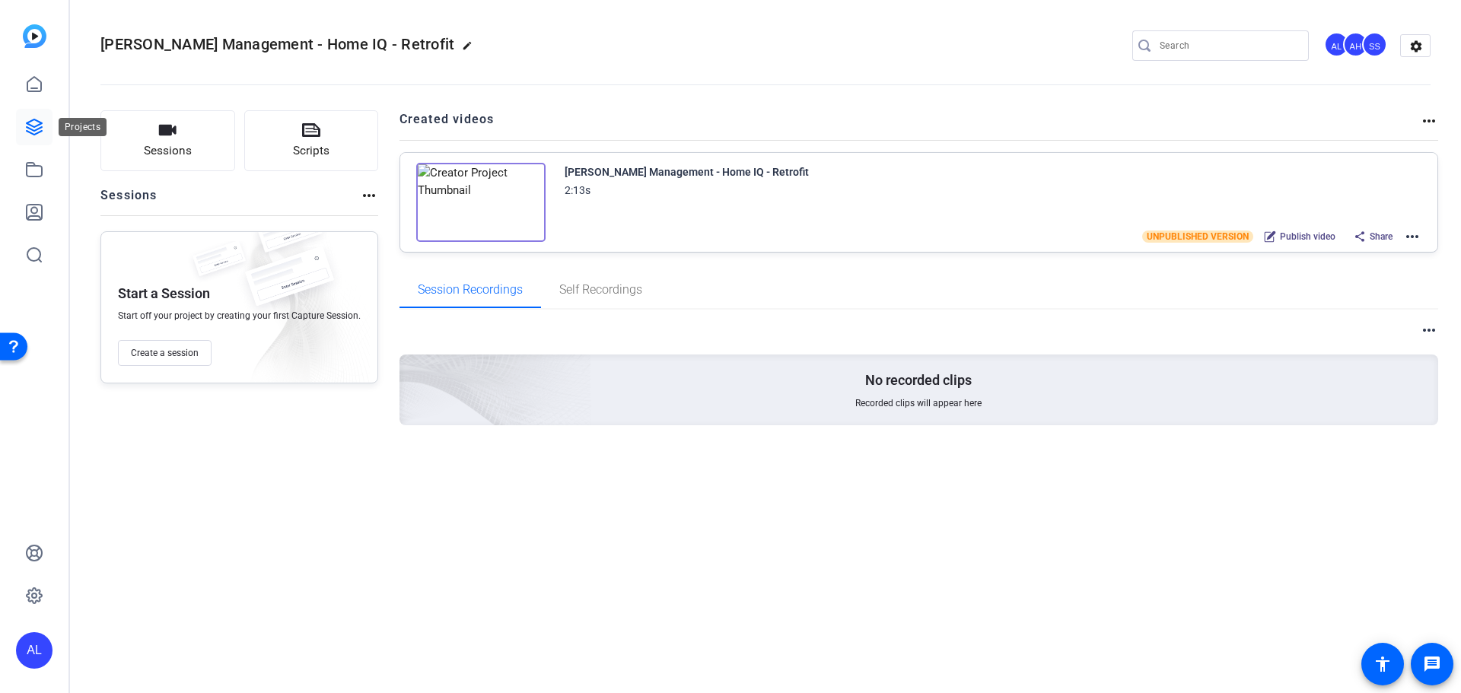
click at [31, 126] on icon at bounding box center [34, 126] width 15 height 15
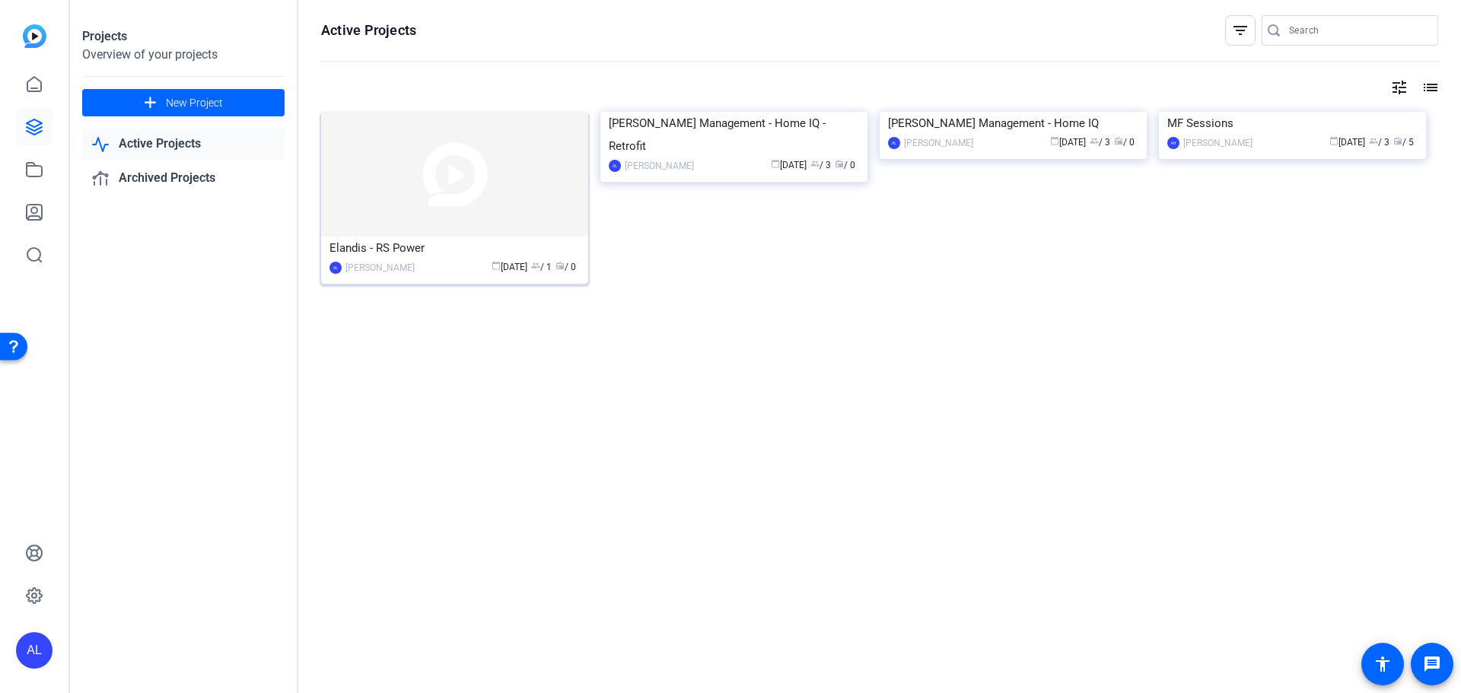
click at [482, 179] on img at bounding box center [454, 174] width 267 height 125
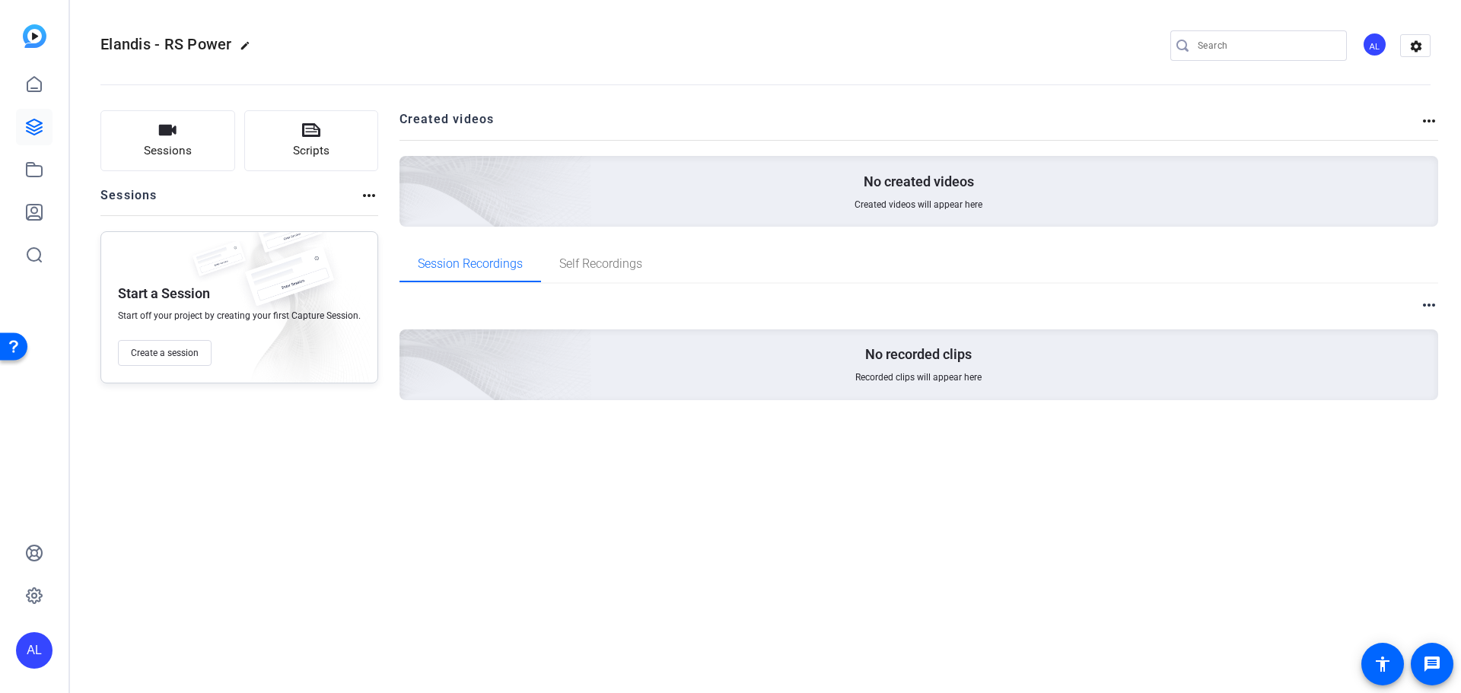
click at [865, 196] on div "No created videos Created videos will appear here" at bounding box center [920, 191] width 1040 height 71
click at [870, 180] on p "No created videos" at bounding box center [919, 182] width 110 height 18
click at [370, 191] on mat-icon "more_horiz" at bounding box center [369, 195] width 18 height 18
click at [855, 436] on div at bounding box center [730, 346] width 1461 height 693
click at [1427, 307] on mat-icon "more_horiz" at bounding box center [1429, 305] width 18 height 18
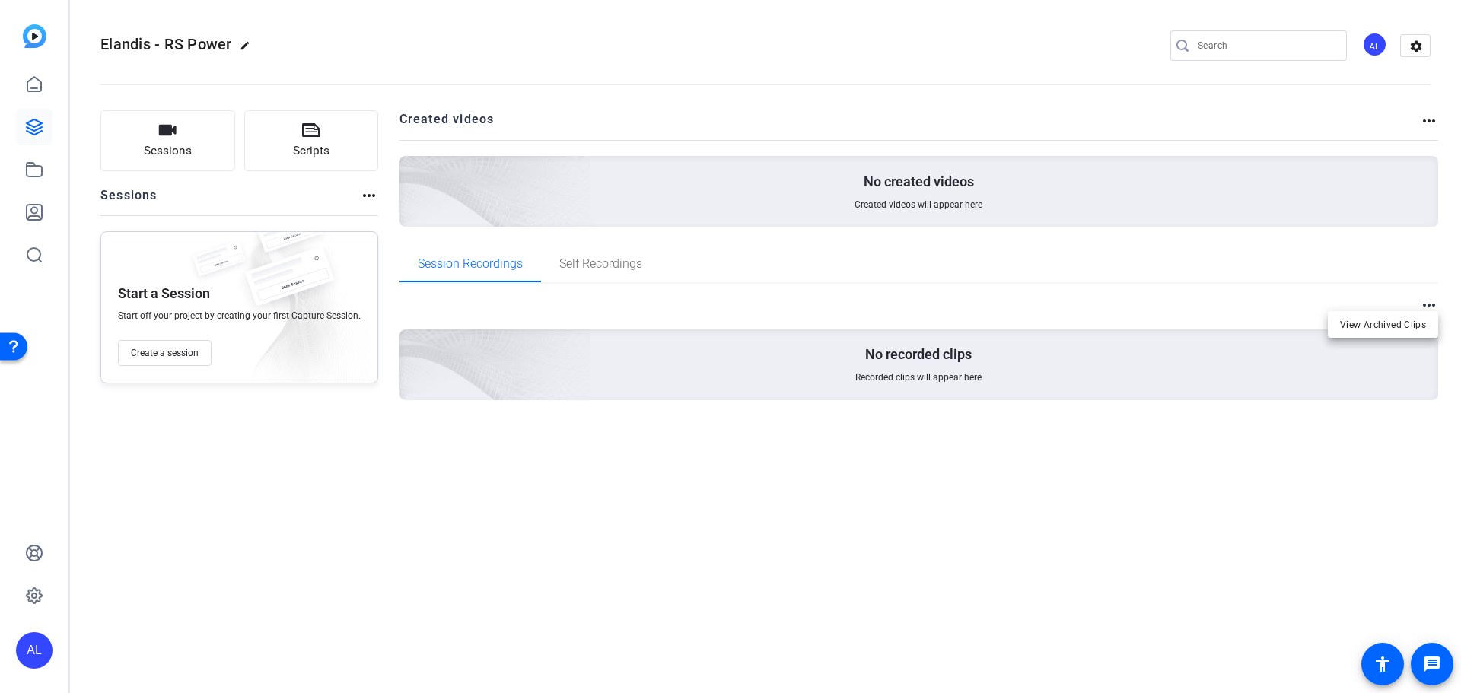
click at [1299, 452] on div at bounding box center [730, 346] width 1461 height 693
click at [41, 170] on icon at bounding box center [34, 170] width 15 height 14
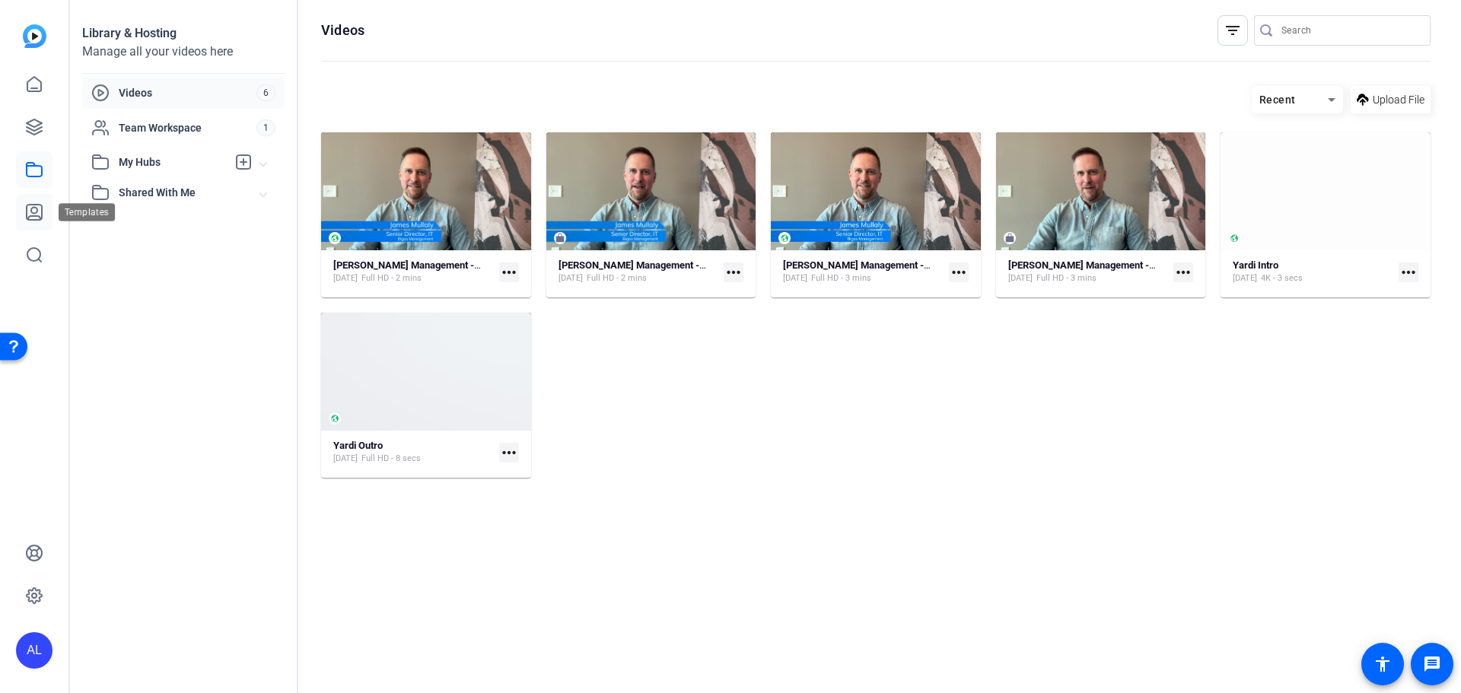
click at [35, 219] on icon at bounding box center [34, 212] width 15 height 15
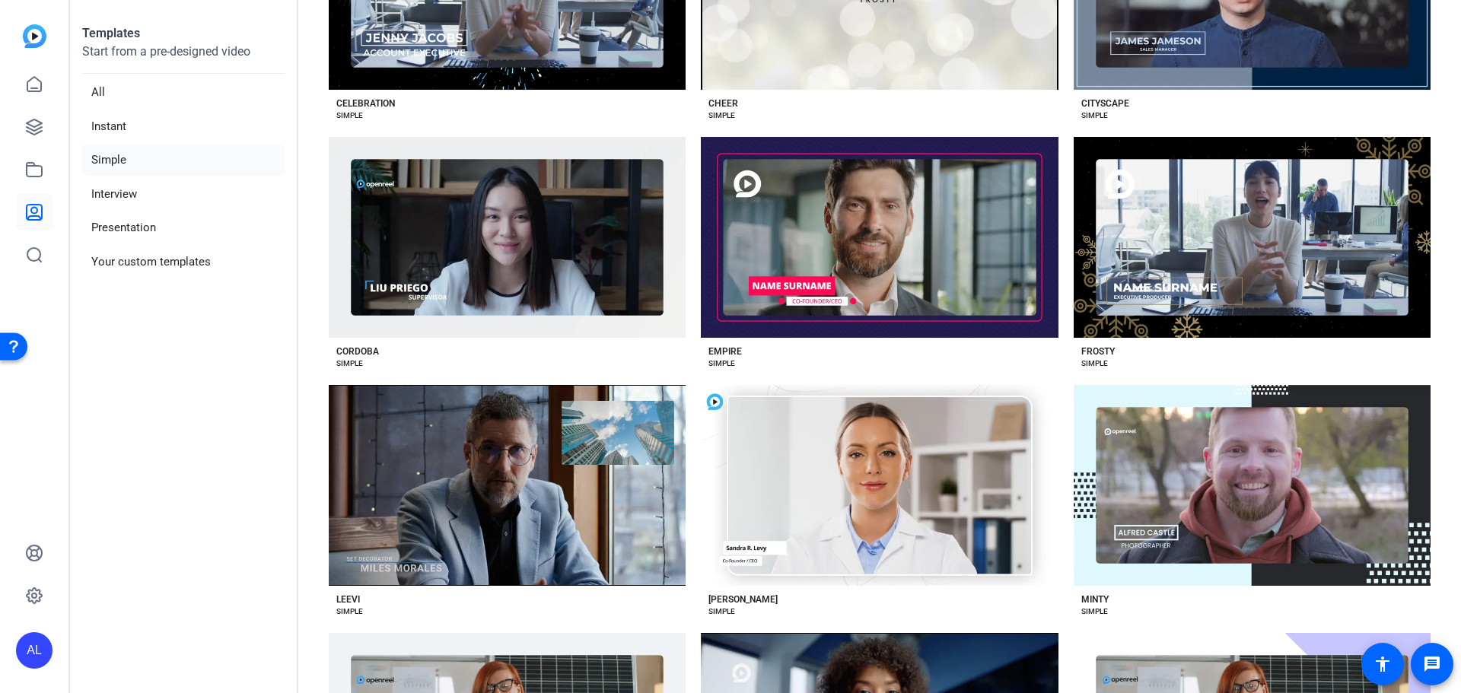
scroll to position [761, 0]
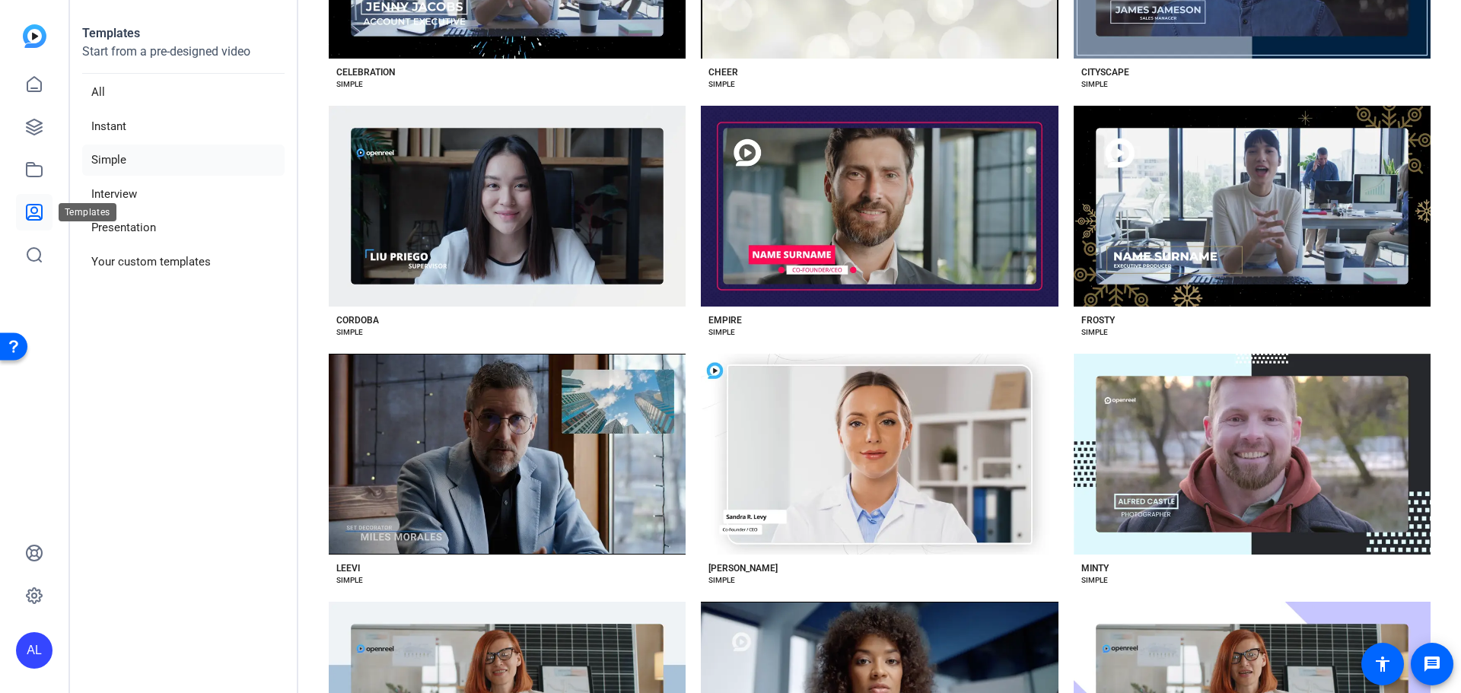
click at [28, 205] on icon at bounding box center [34, 212] width 15 height 15
click at [158, 250] on li "Your custom templates" at bounding box center [183, 262] width 202 height 31
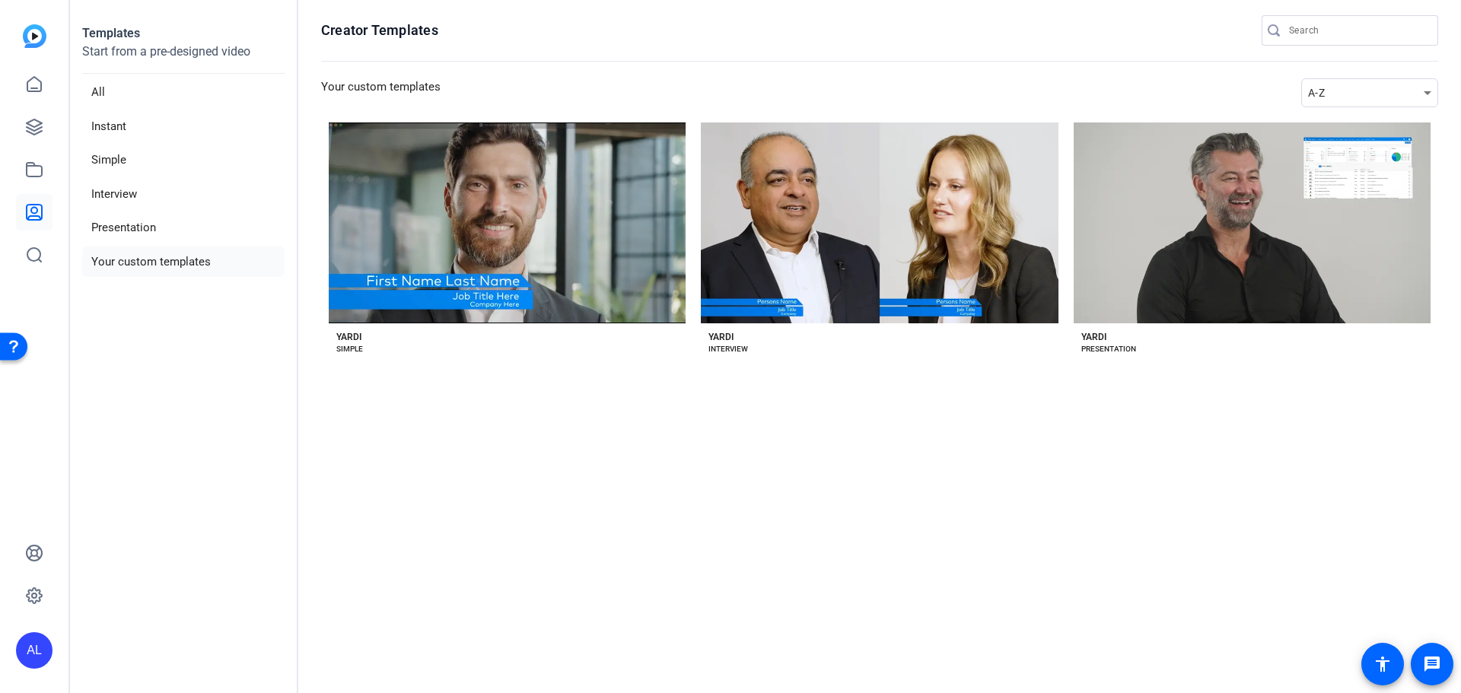
scroll to position [0, 0]
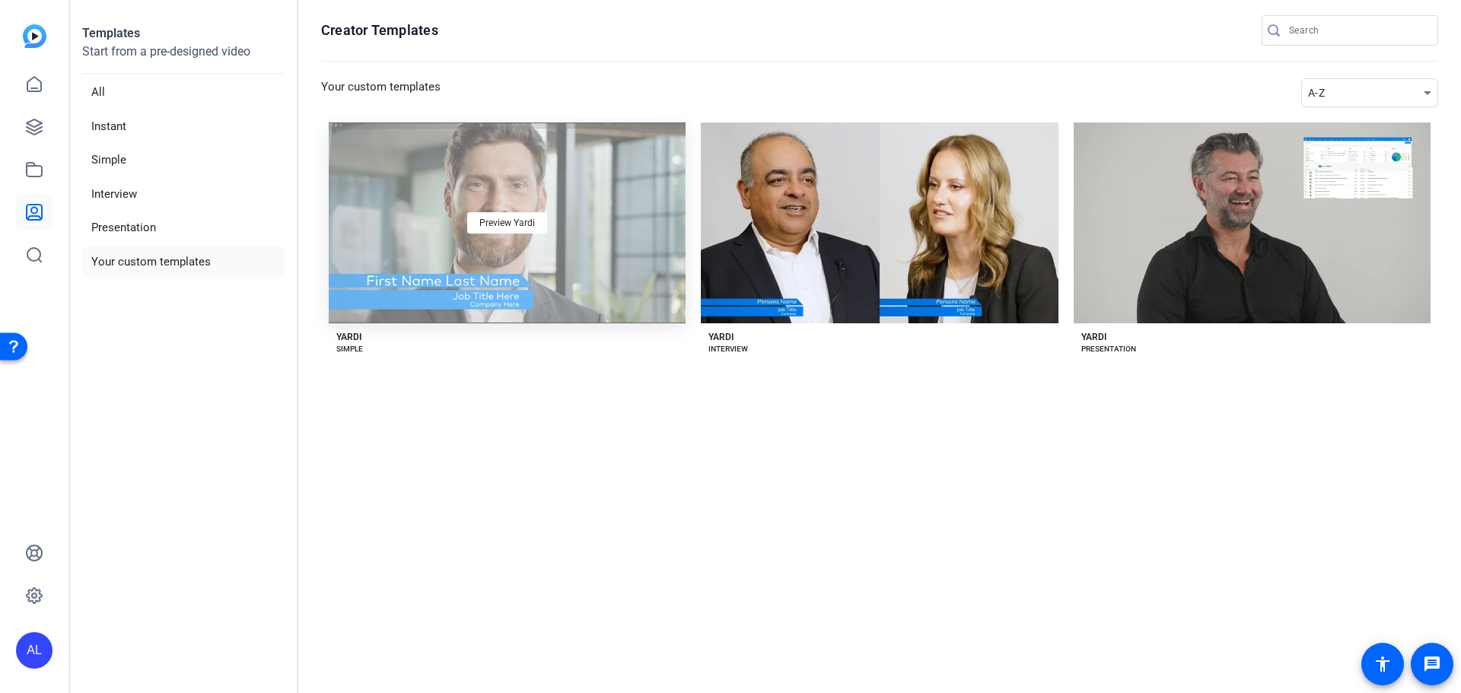
click at [647, 267] on div "Preview Yardi" at bounding box center [507, 223] width 357 height 201
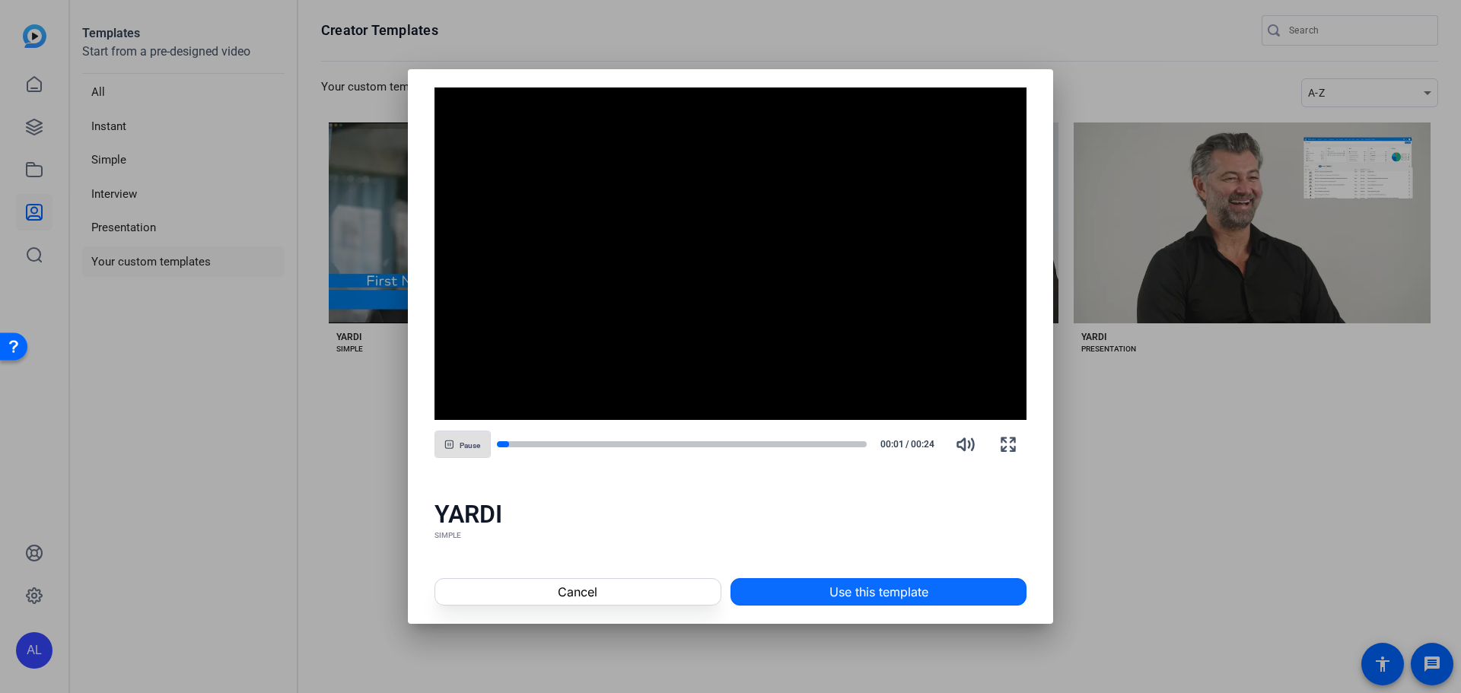
click at [817, 591] on span at bounding box center [878, 592] width 295 height 37
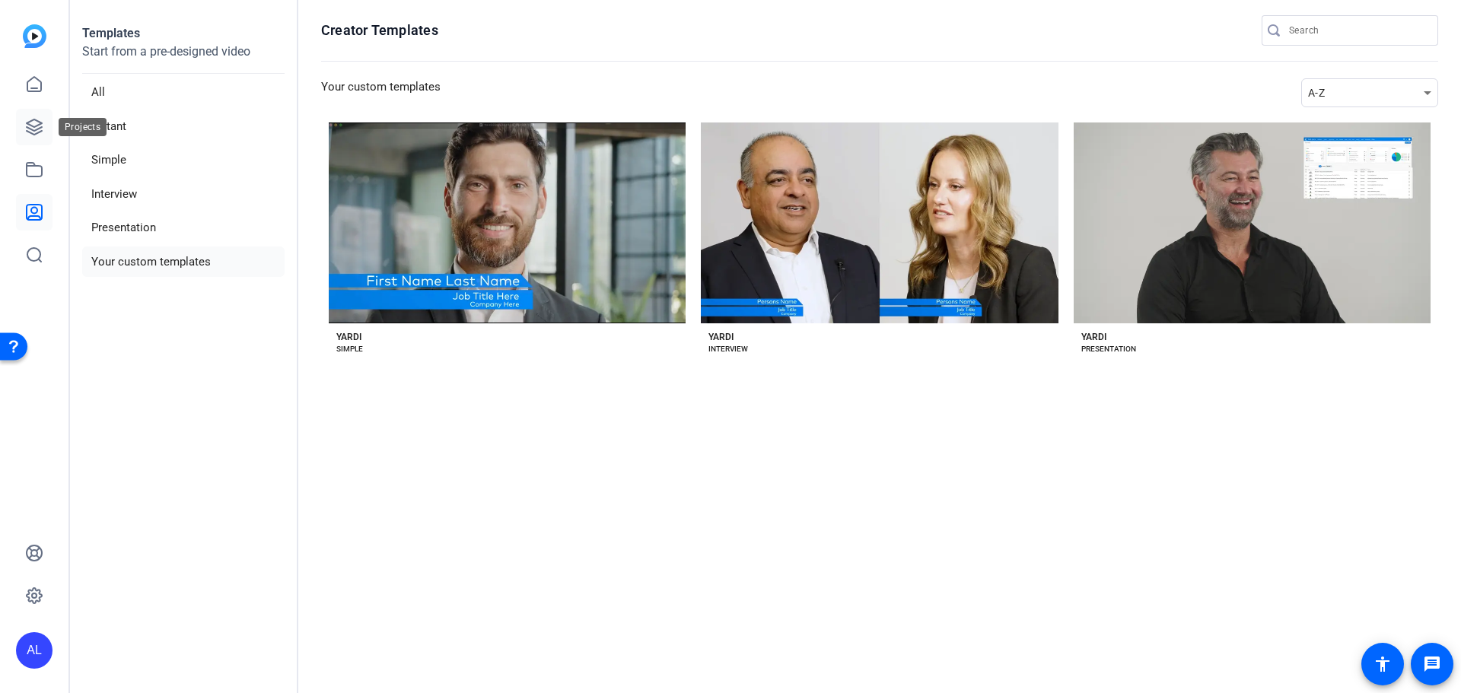
click at [27, 127] on icon at bounding box center [34, 127] width 18 height 18
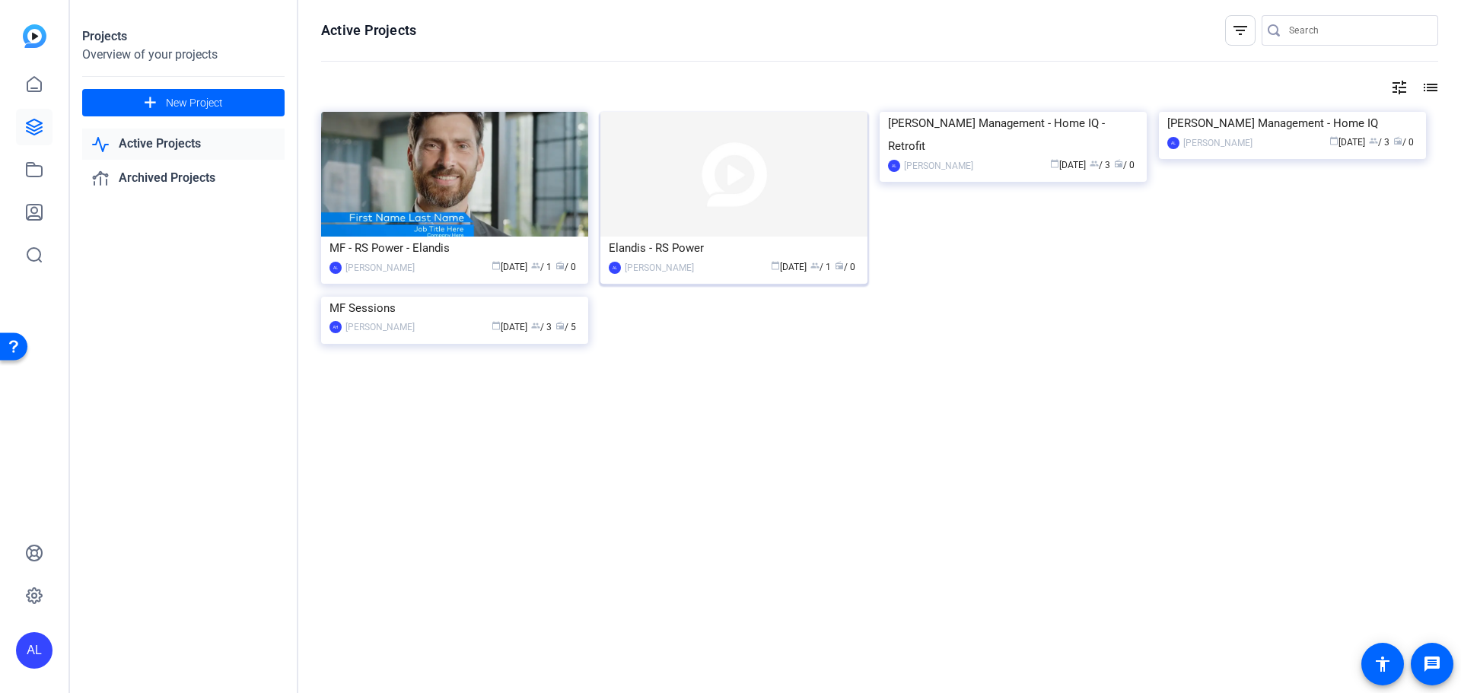
click at [821, 193] on img at bounding box center [733, 174] width 267 height 125
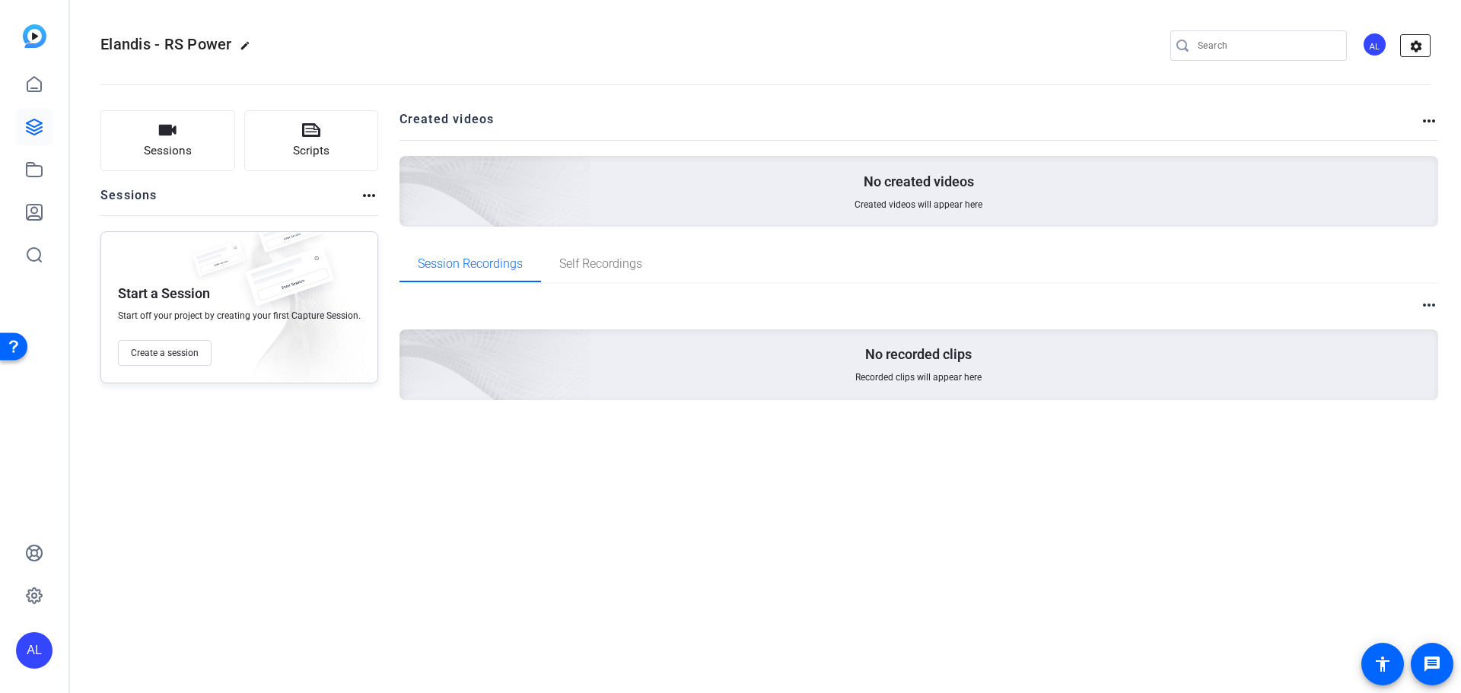
click at [1422, 48] on mat-icon "settings" at bounding box center [1416, 46] width 30 height 23
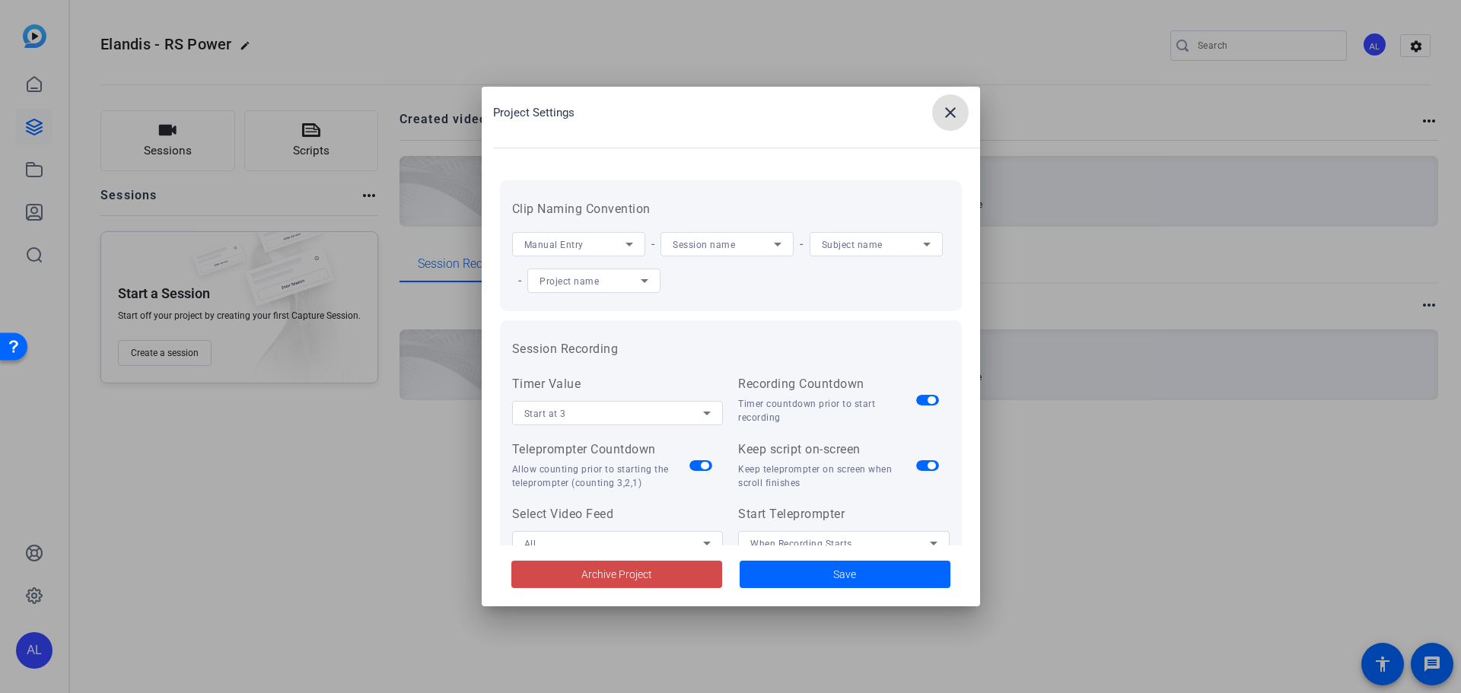
click at [570, 578] on span at bounding box center [616, 574] width 211 height 37
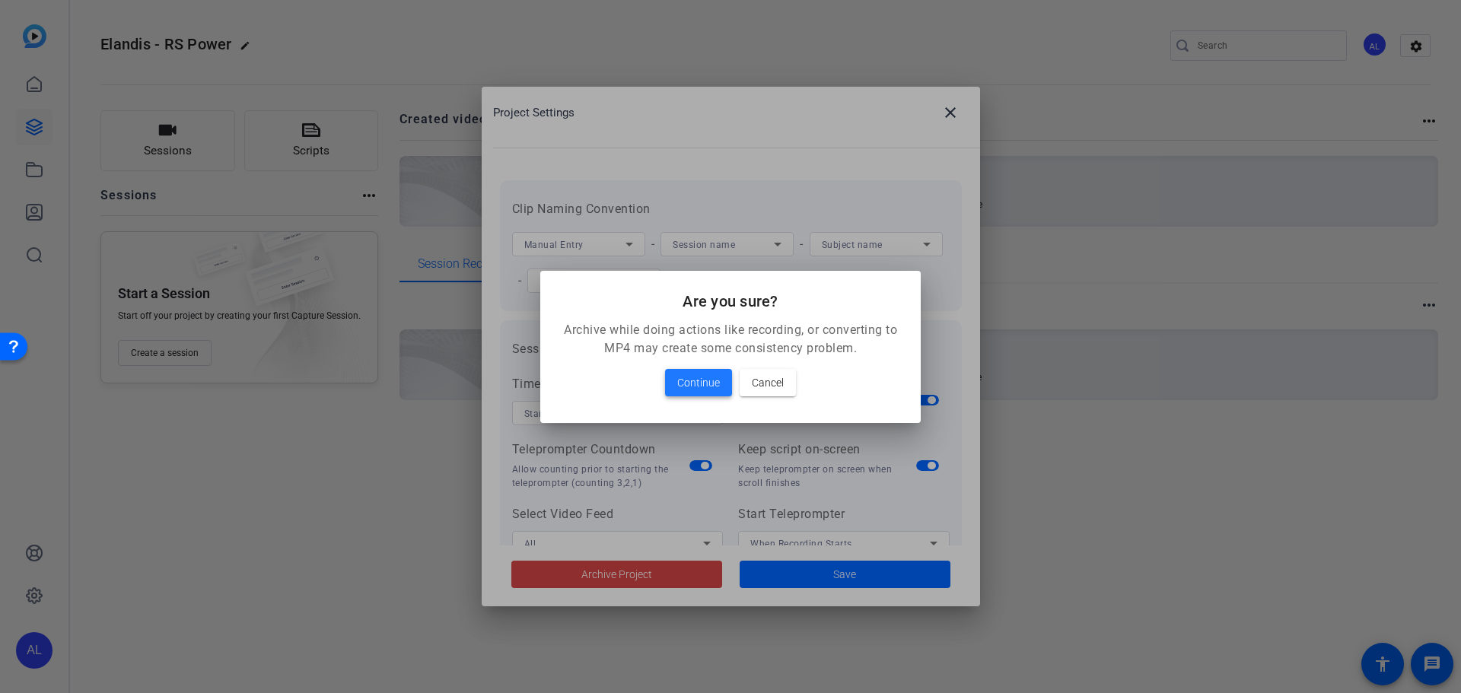
click at [689, 384] on span "Continue" at bounding box center [698, 383] width 43 height 18
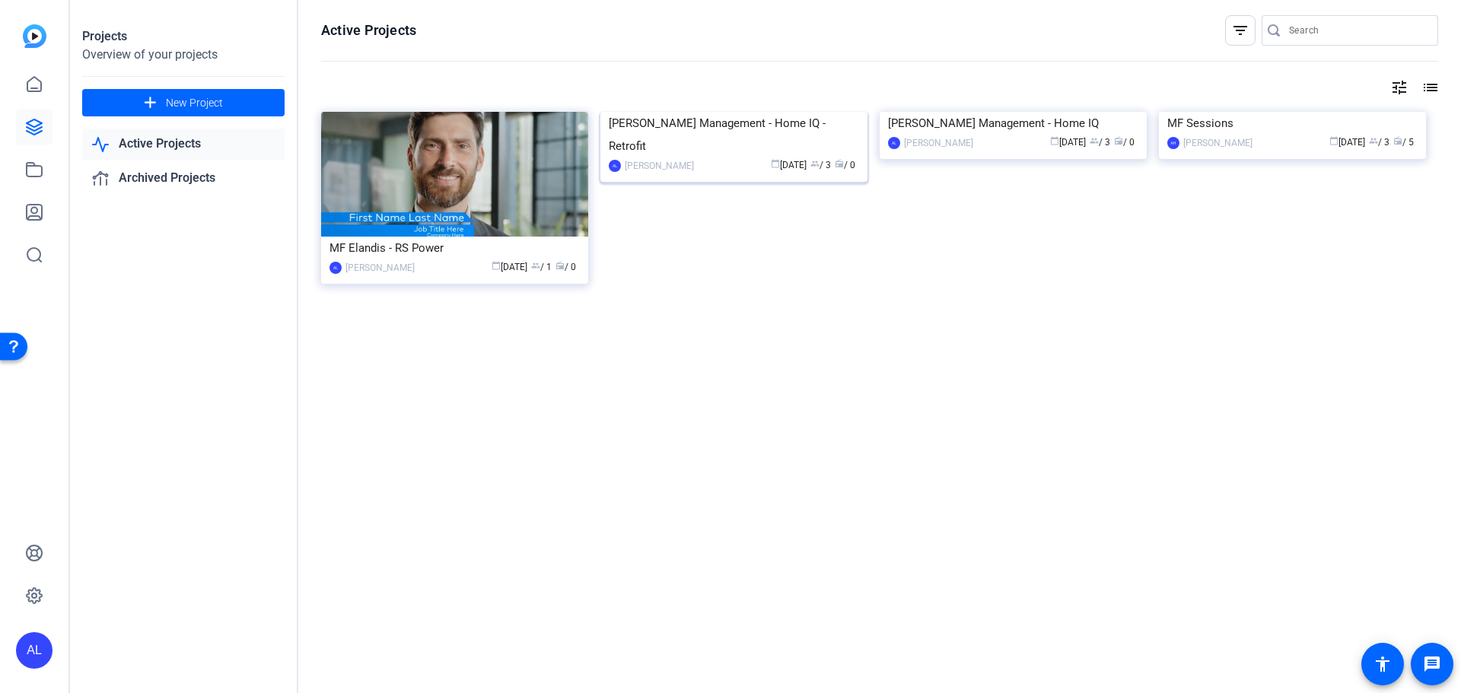
click at [810, 112] on img at bounding box center [733, 112] width 267 height 0
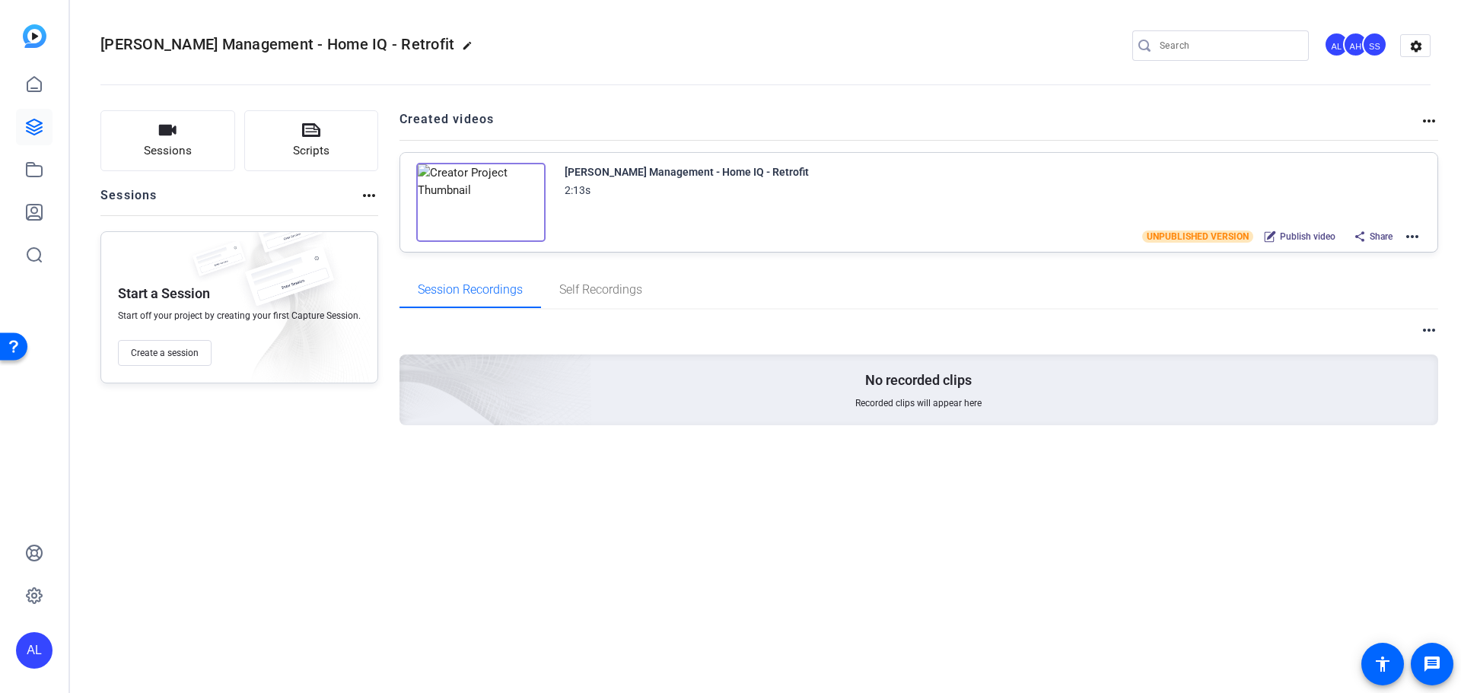
click at [1410, 234] on mat-icon "more_horiz" at bounding box center [1412, 237] width 18 height 18
click at [1344, 256] on span "Edit in Creator" at bounding box center [1357, 255] width 106 height 18
click at [40, 118] on icon at bounding box center [34, 127] width 18 height 18
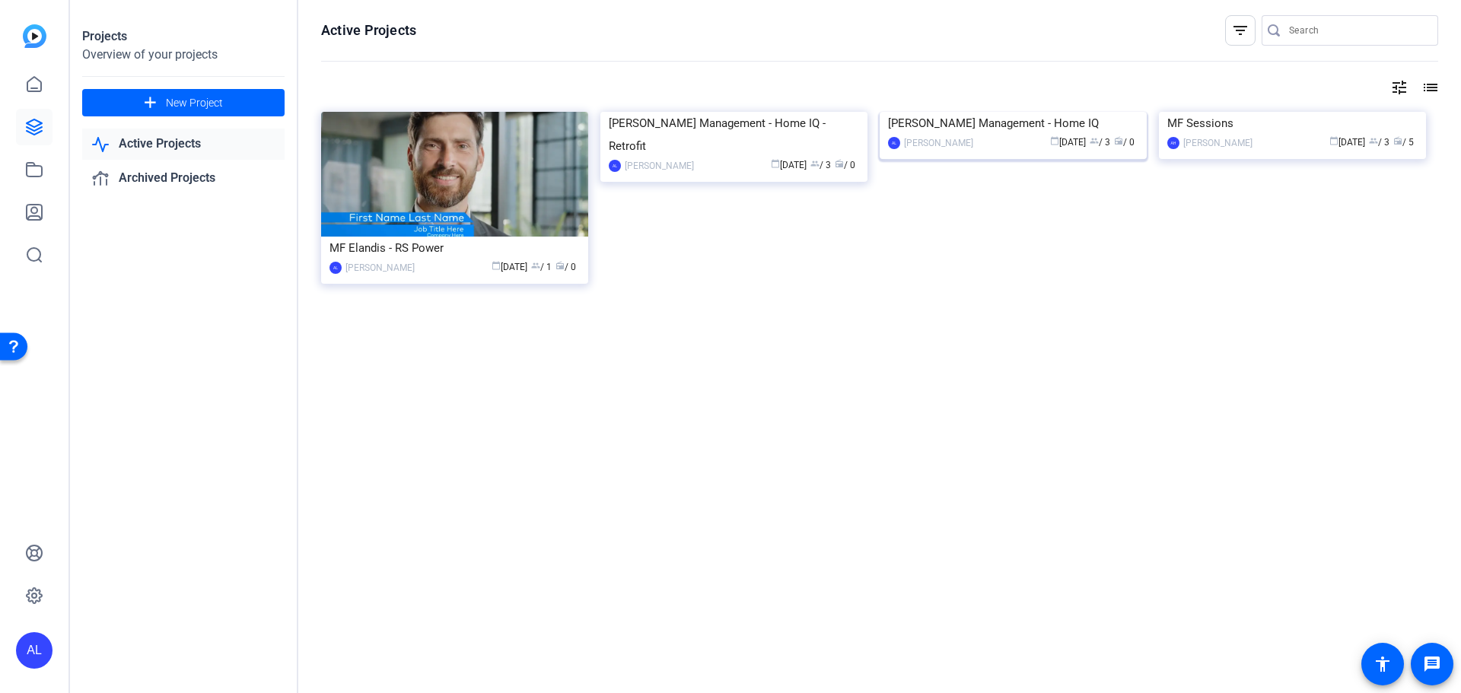
click at [957, 112] on img at bounding box center [1013, 112] width 267 height 0
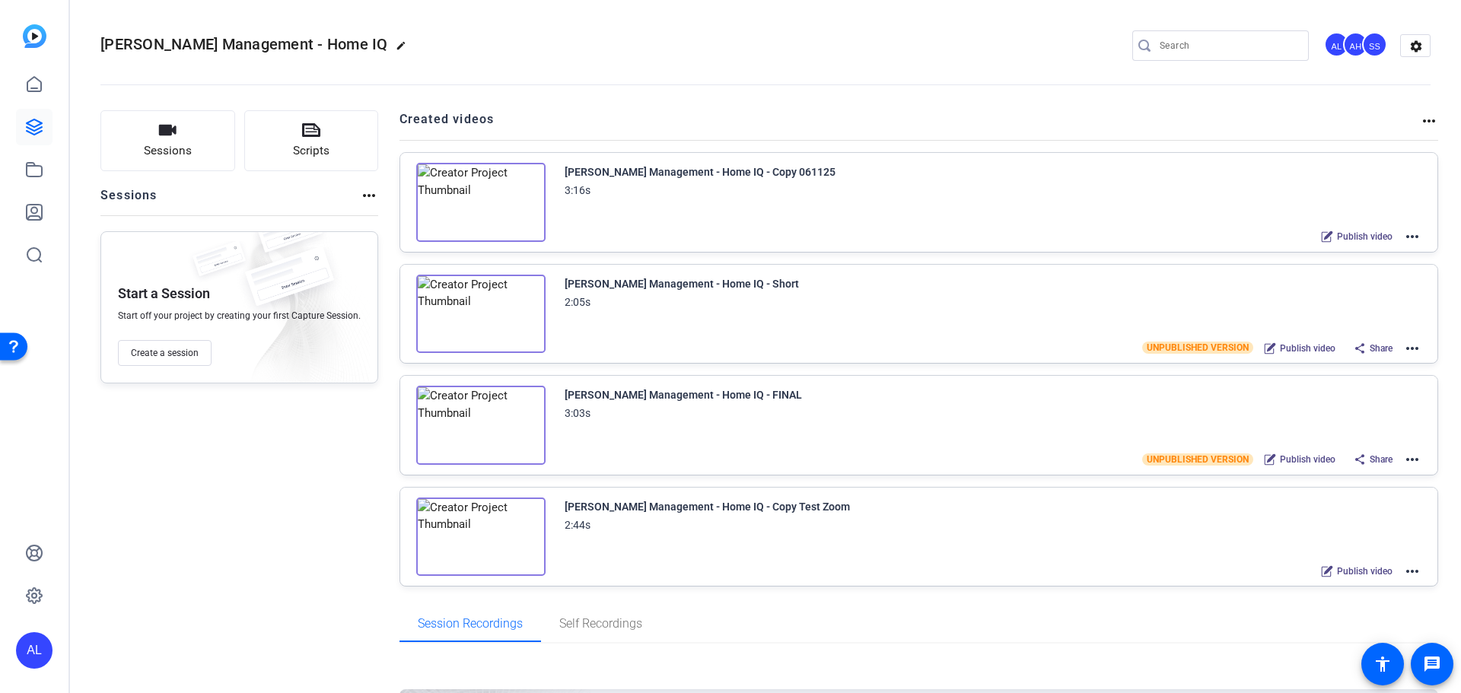
click at [396, 43] on mat-icon "edit" at bounding box center [405, 49] width 18 height 18
click at [180, 41] on input "[PERSON_NAME] Management - Home IQ" at bounding box center [163, 46] width 100 height 18
type input "MF Bigos Management - Home IQ"
click at [140, 480] on div "Sessions Scripts Sessions more_horiz Start a Session Start off your project by …" at bounding box center [239, 459] width 278 height 699
click at [243, 43] on span "check_circle" at bounding box center [237, 46] width 18 height 18
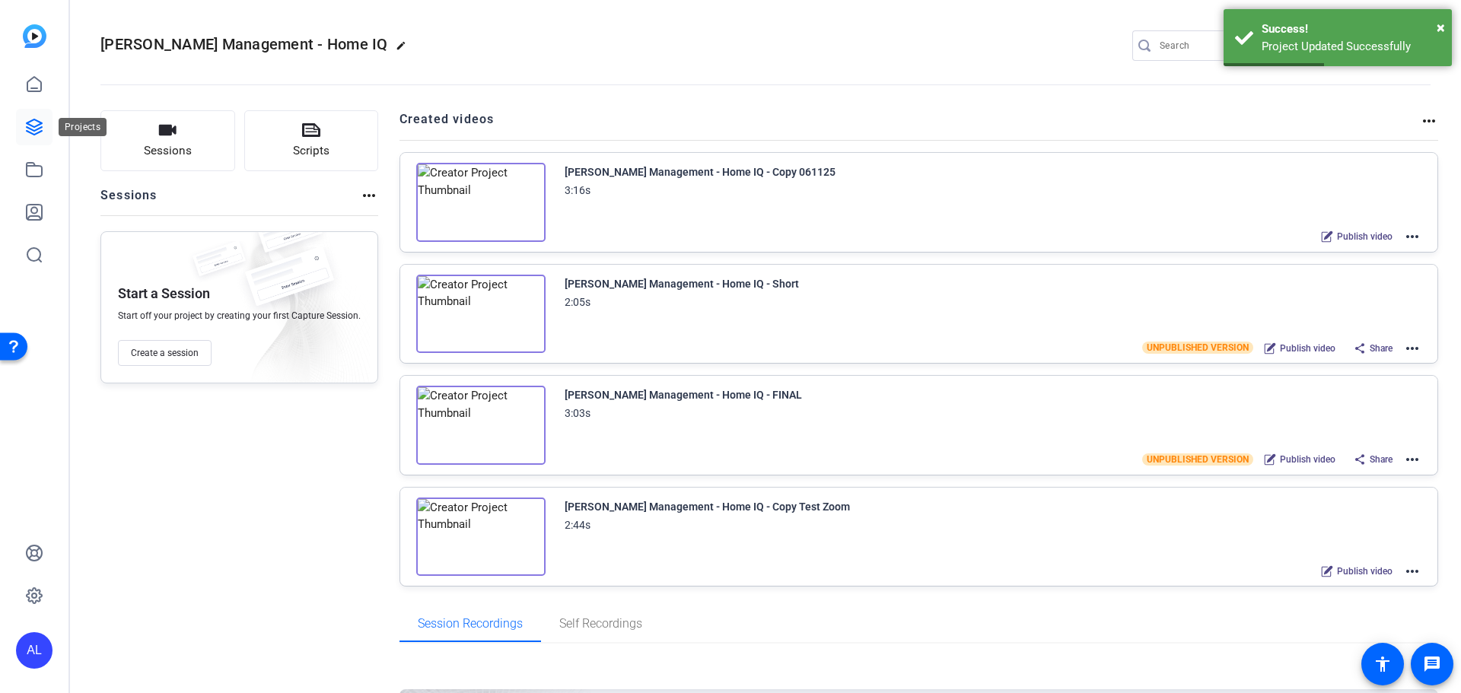
click at [23, 129] on link at bounding box center [34, 127] width 37 height 37
